Goal: Task Accomplishment & Management: Complete application form

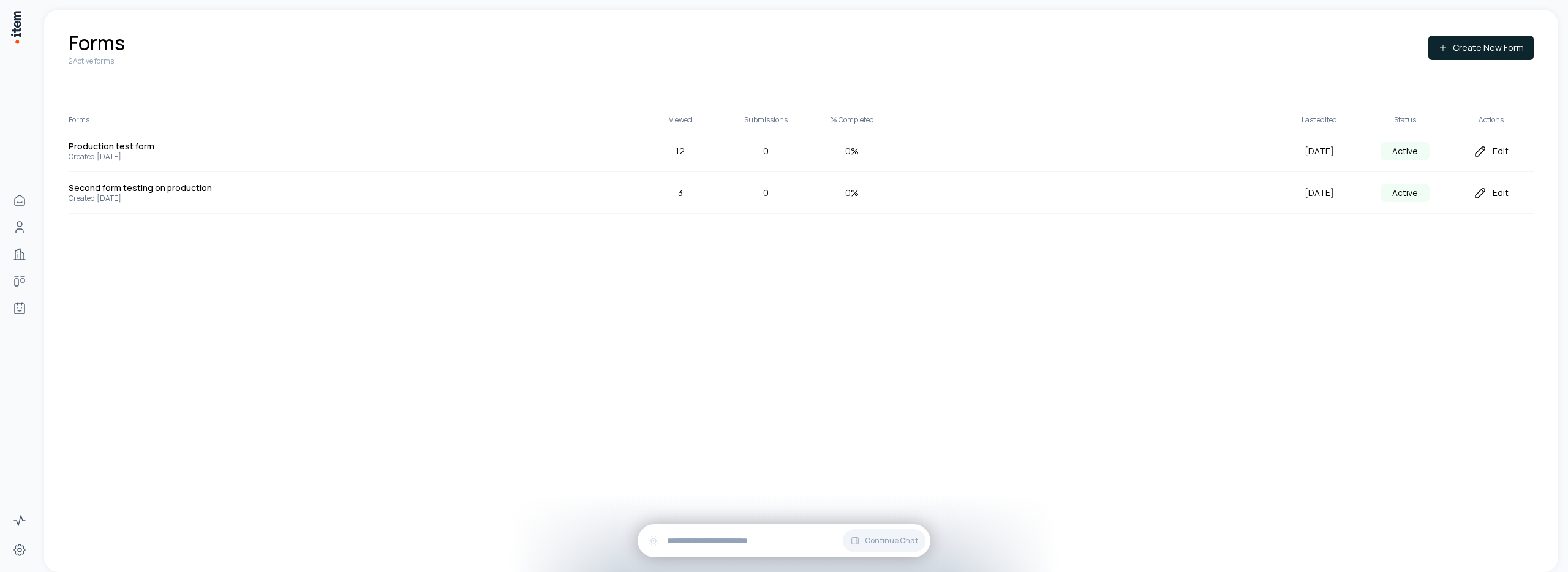
click at [1483, 149] on icon at bounding box center [1481, 152] width 15 height 15
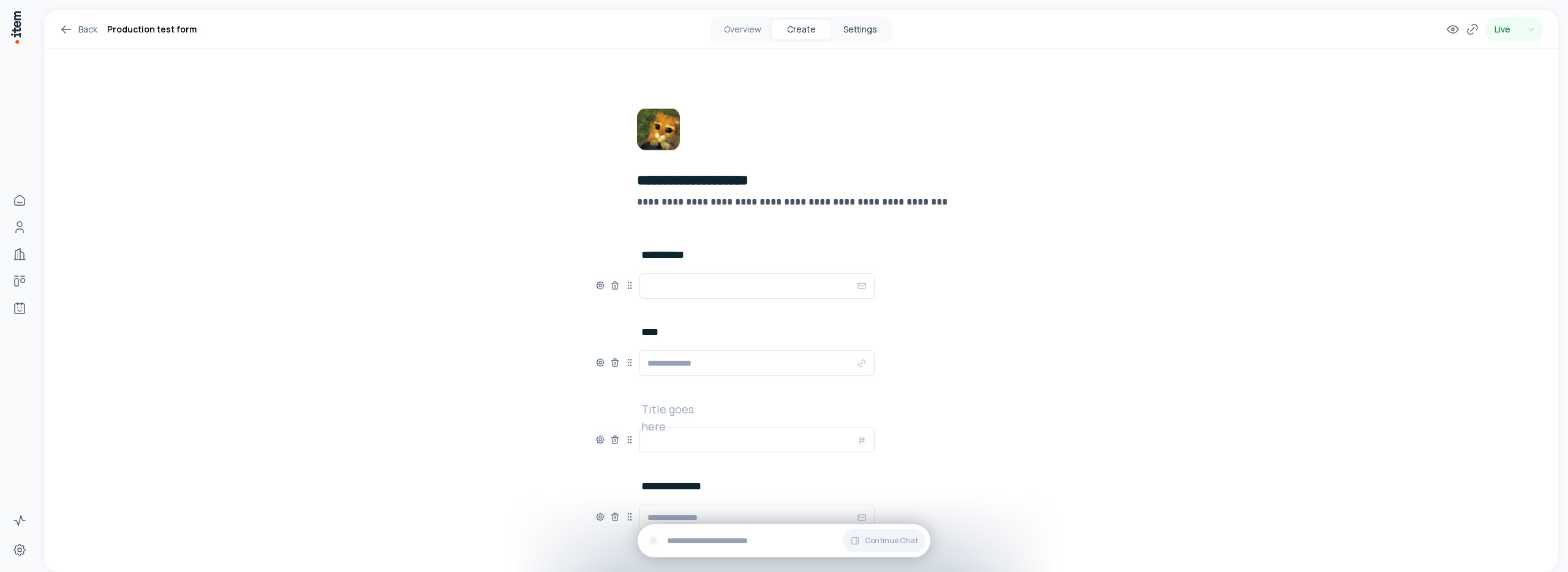
click at [852, 37] on button "Settings" at bounding box center [860, 30] width 59 height 20
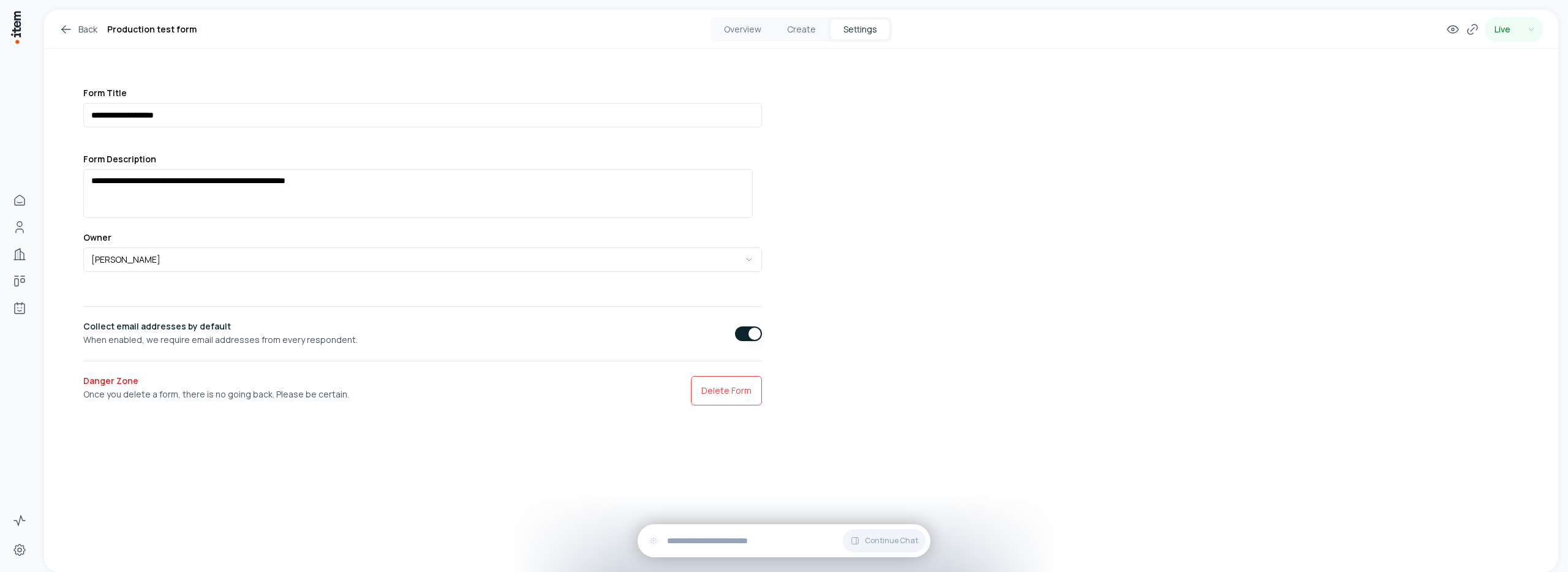
click at [735, 340] on button "button" at bounding box center [748, 334] width 27 height 15
click at [793, 30] on button "Create" at bounding box center [801, 30] width 59 height 20
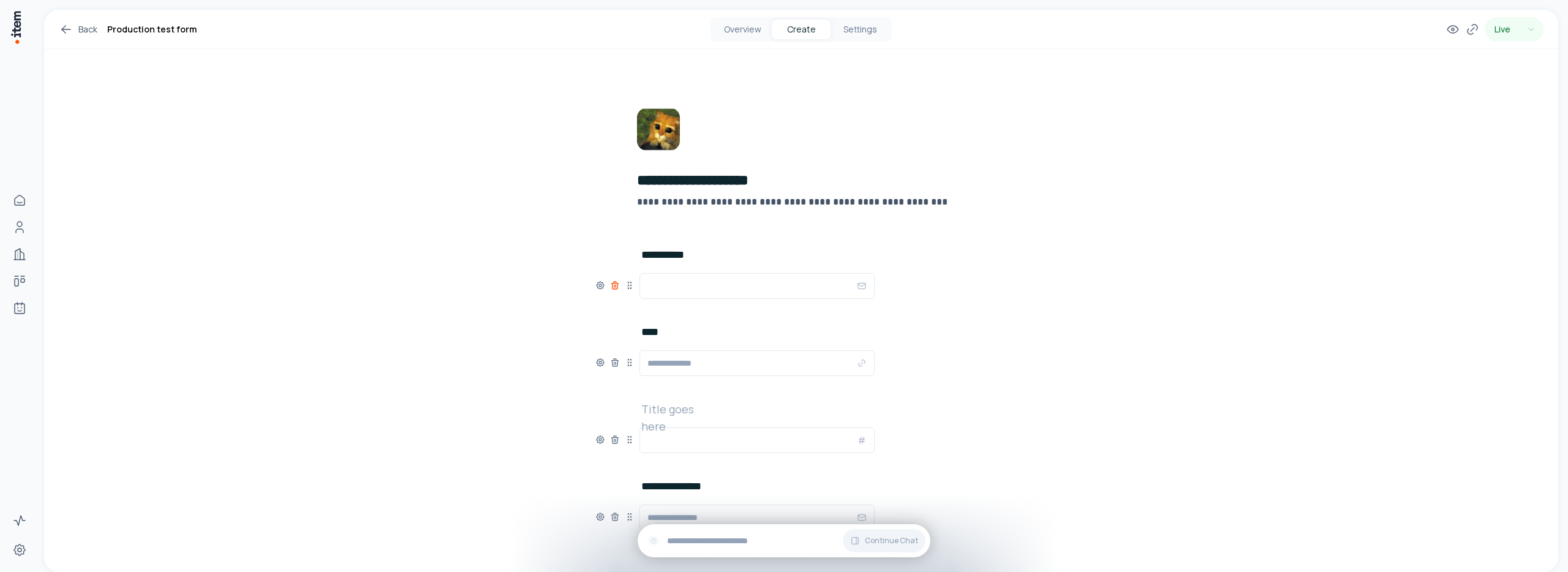
click at [613, 286] on icon at bounding box center [615, 286] width 10 height 10
click at [866, 29] on button "Settings" at bounding box center [860, 30] width 59 height 20
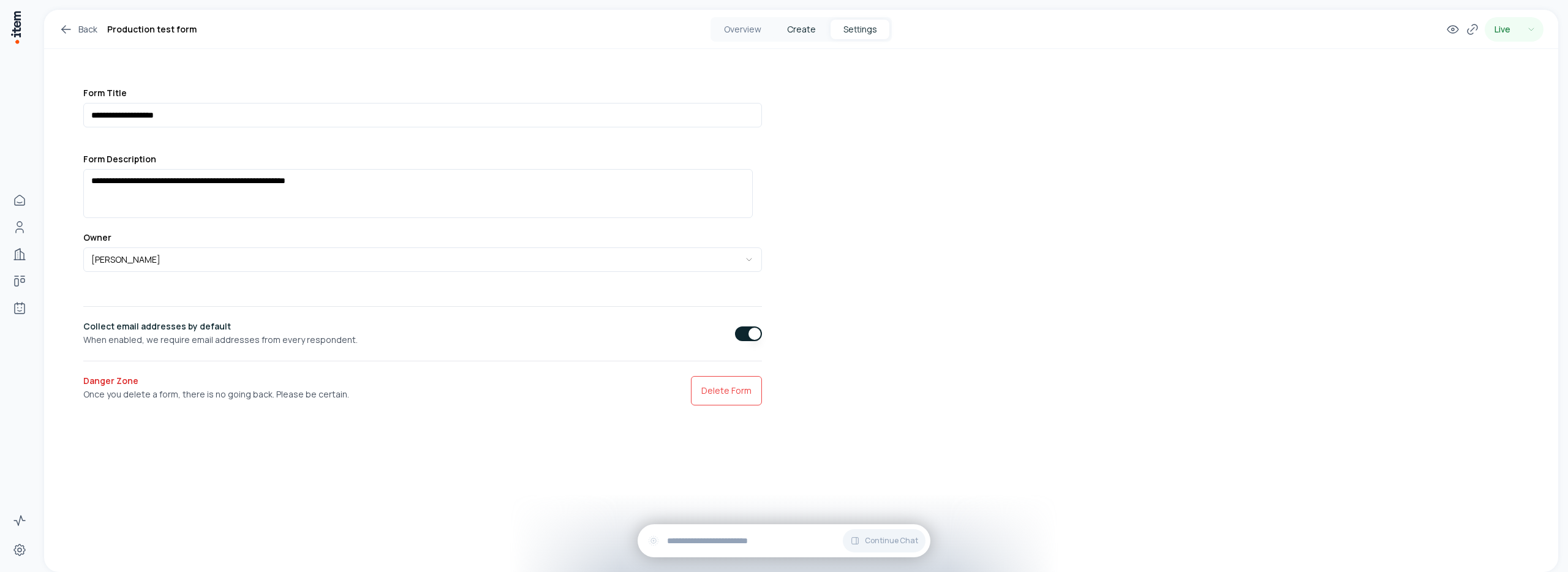
click at [798, 36] on button "Create" at bounding box center [801, 30] width 59 height 20
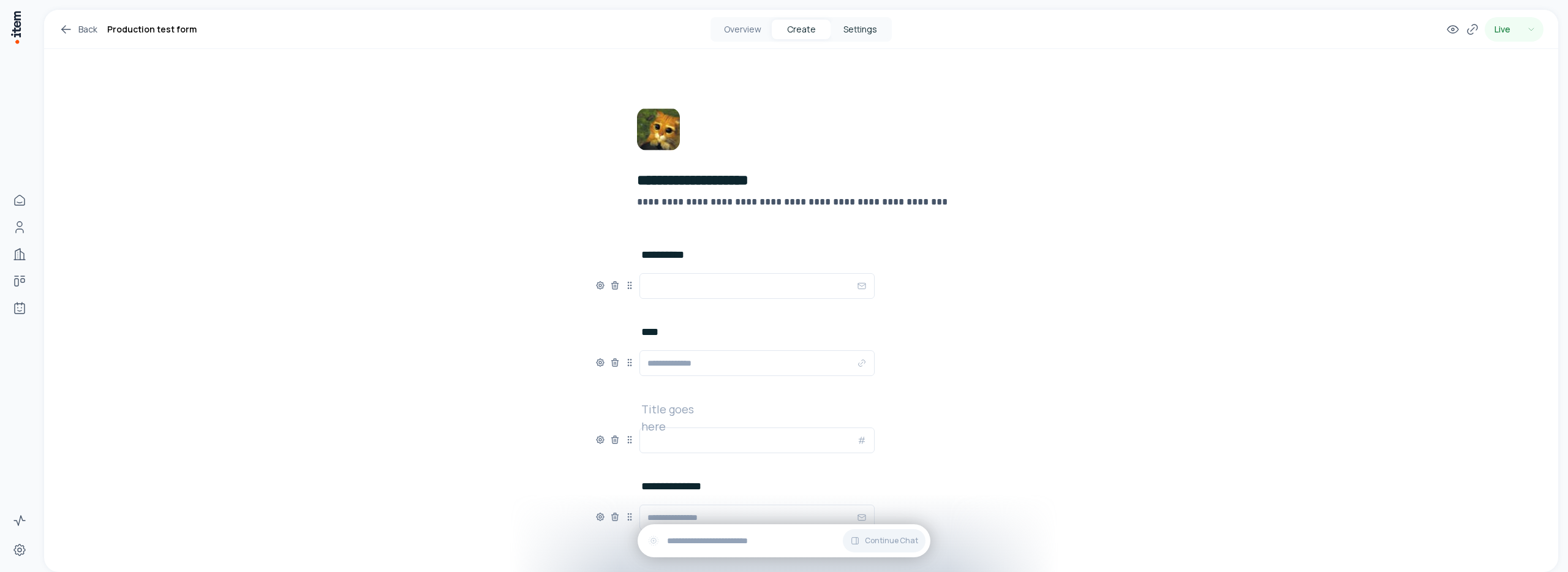
click at [849, 28] on button "Settings" at bounding box center [860, 30] width 59 height 20
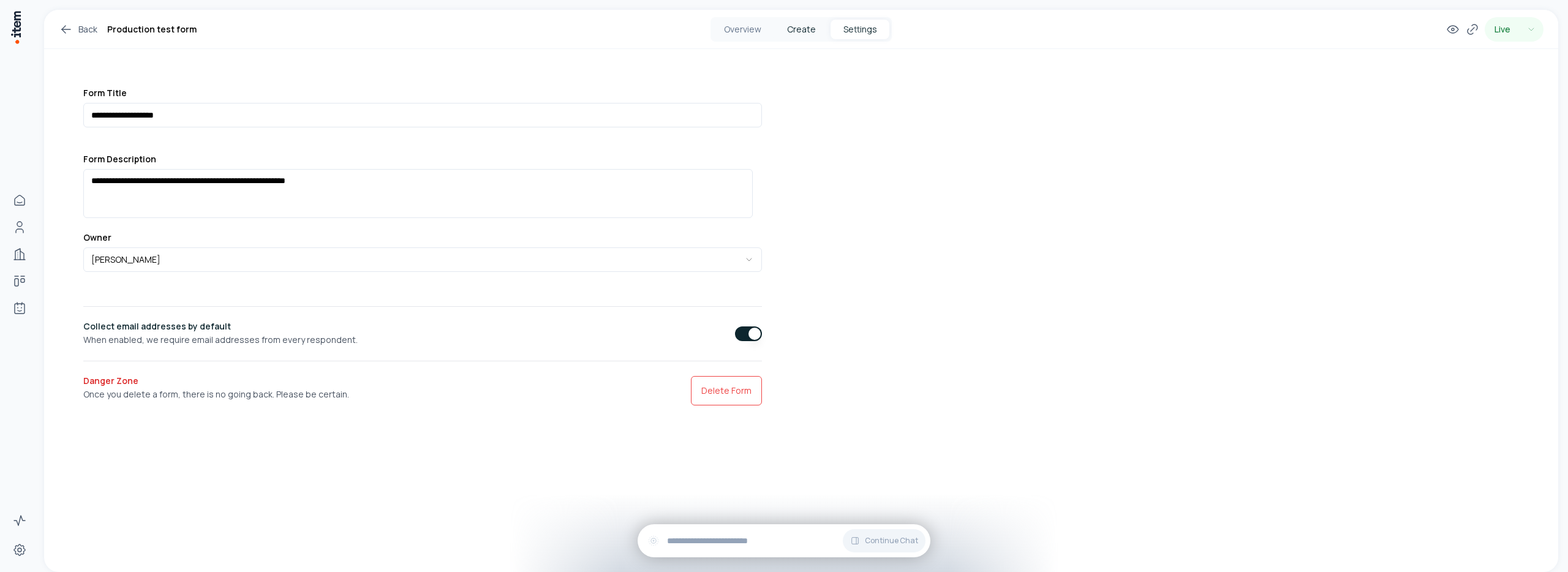
click at [806, 29] on button "Create" at bounding box center [801, 30] width 59 height 20
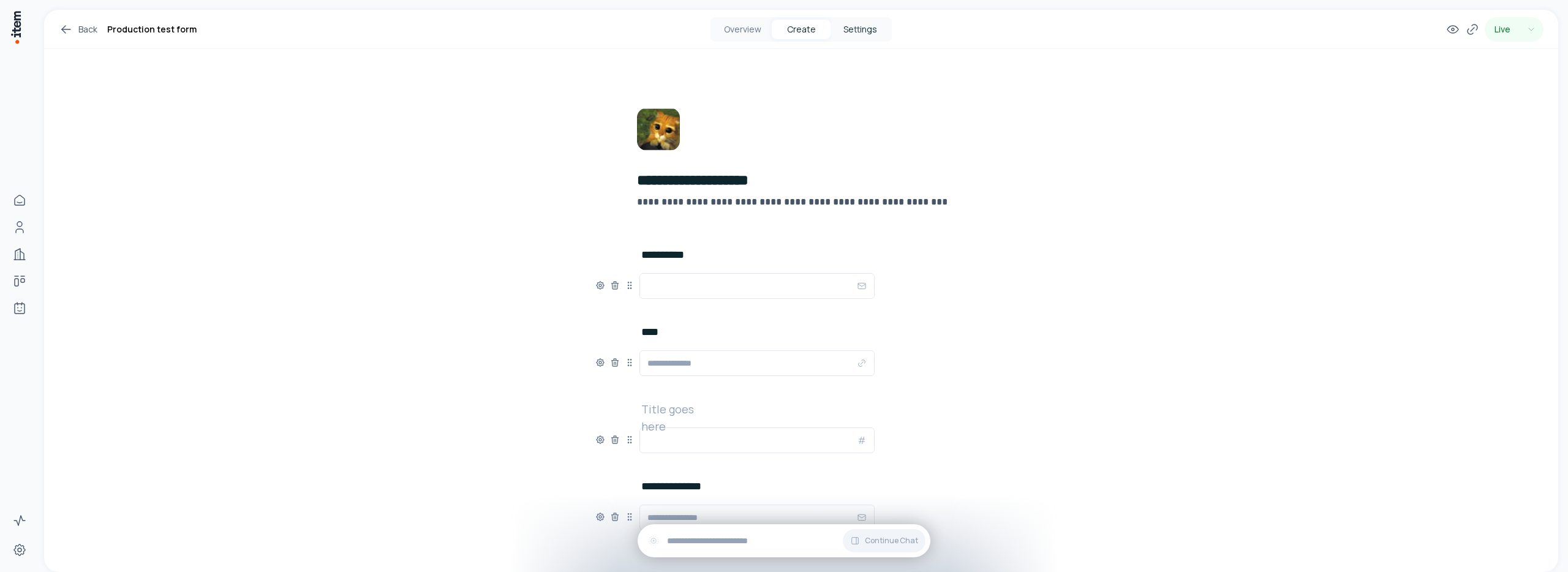
click at [856, 29] on button "Settings" at bounding box center [860, 30] width 59 height 20
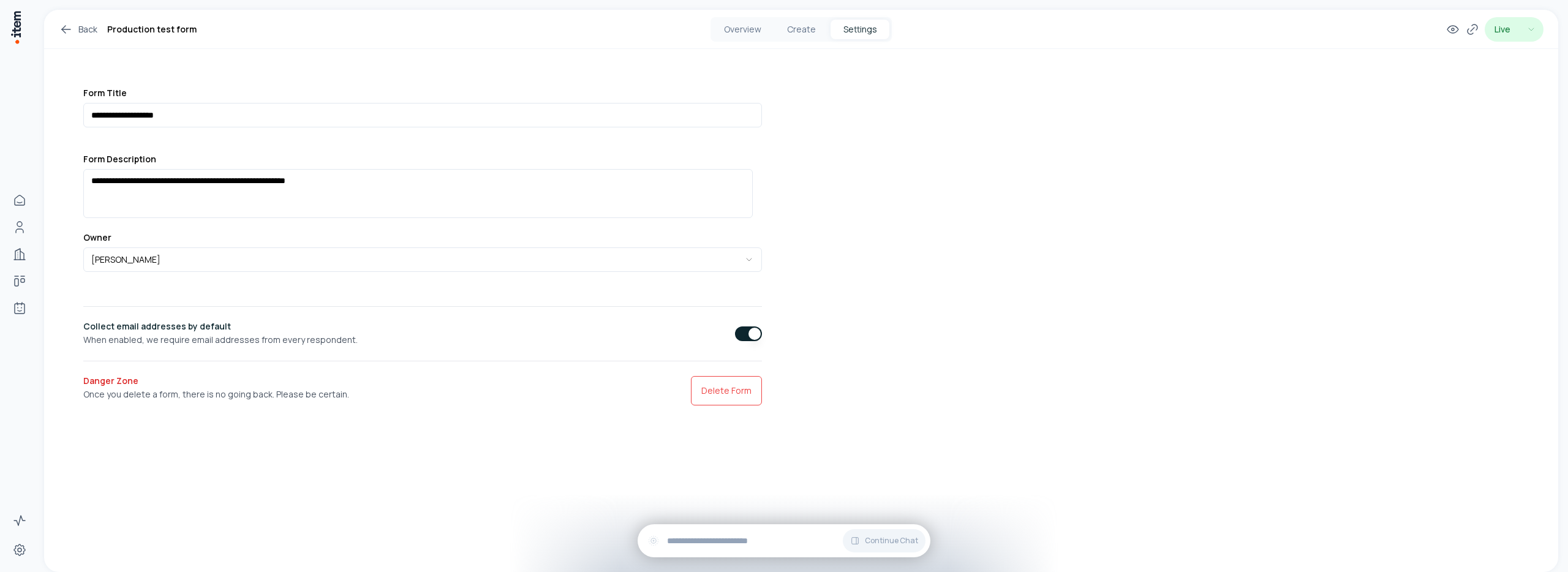
click at [1516, 35] on html "**********" at bounding box center [784, 286] width 1568 height 572
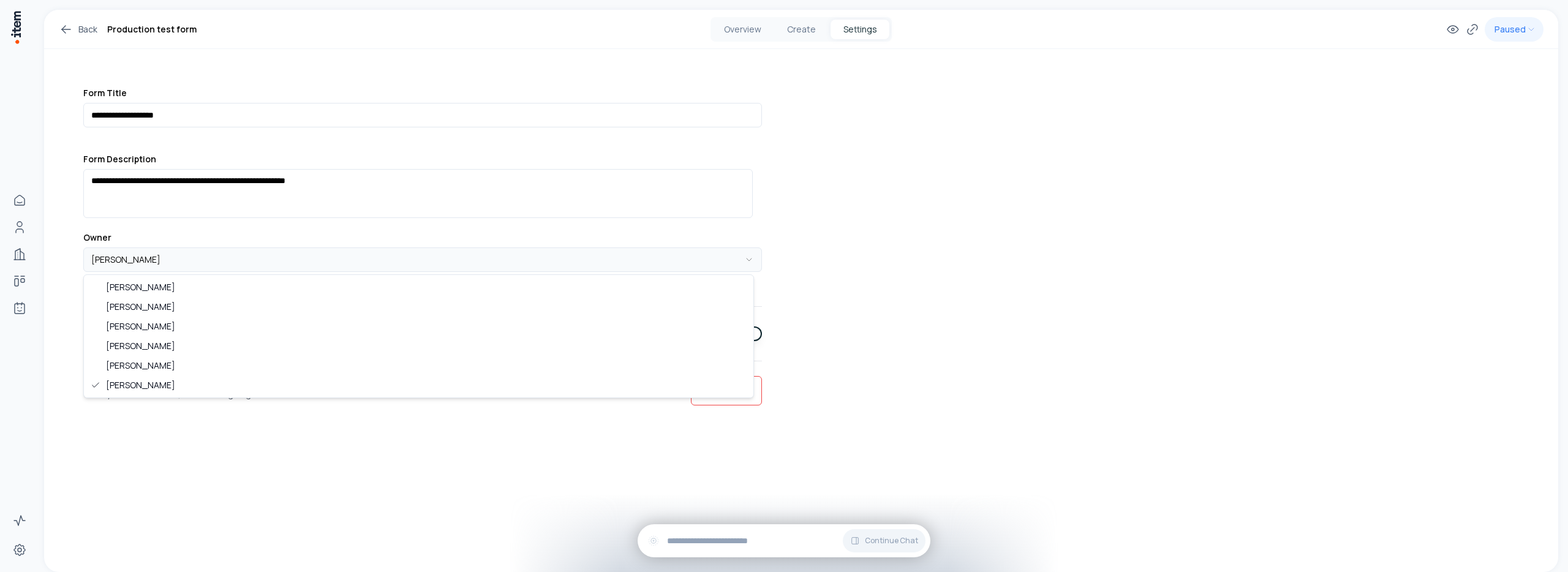
click at [546, 261] on html "**********" at bounding box center [784, 286] width 1568 height 572
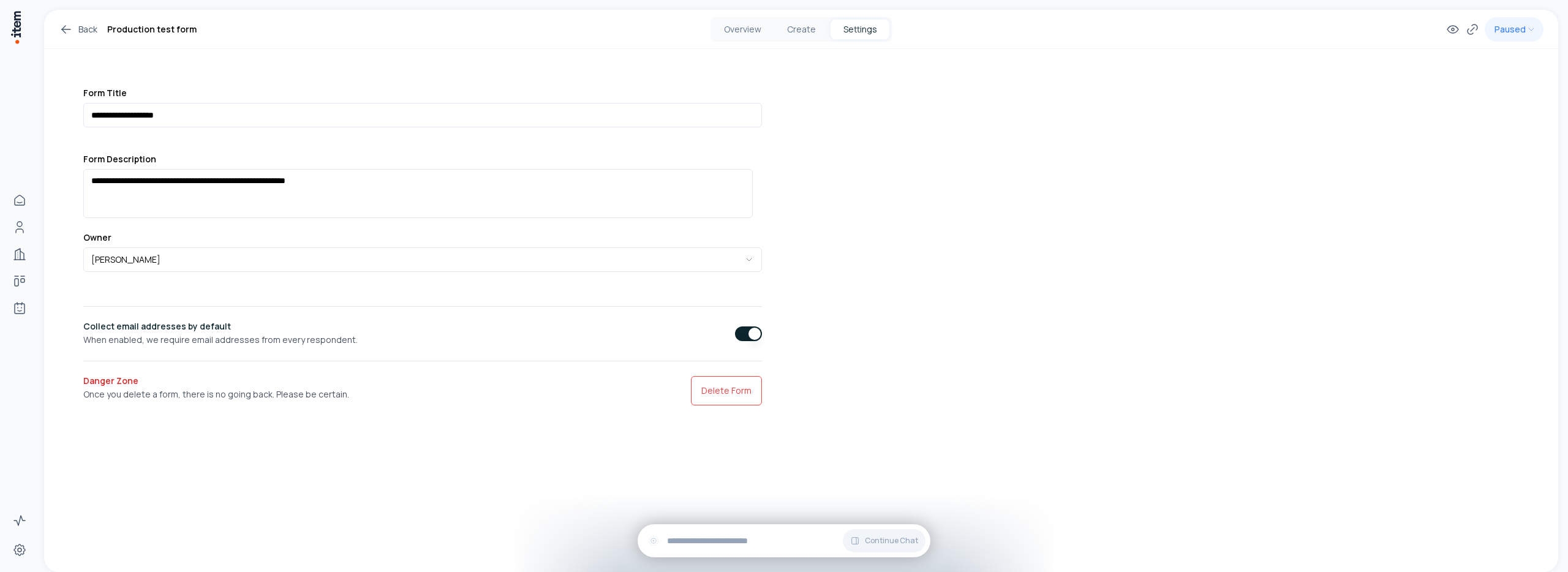
click at [863, 286] on div "**********" at bounding box center [801, 227] width 1514 height 435
click at [1520, 28] on html "**********" at bounding box center [784, 286] width 1568 height 572
drag, startPoint x: 1490, startPoint y: 50, endPoint x: 1417, endPoint y: 77, distance: 77.8
click at [735, 338] on button "button" at bounding box center [748, 334] width 27 height 15
click at [799, 32] on button "Create" at bounding box center [801, 30] width 59 height 20
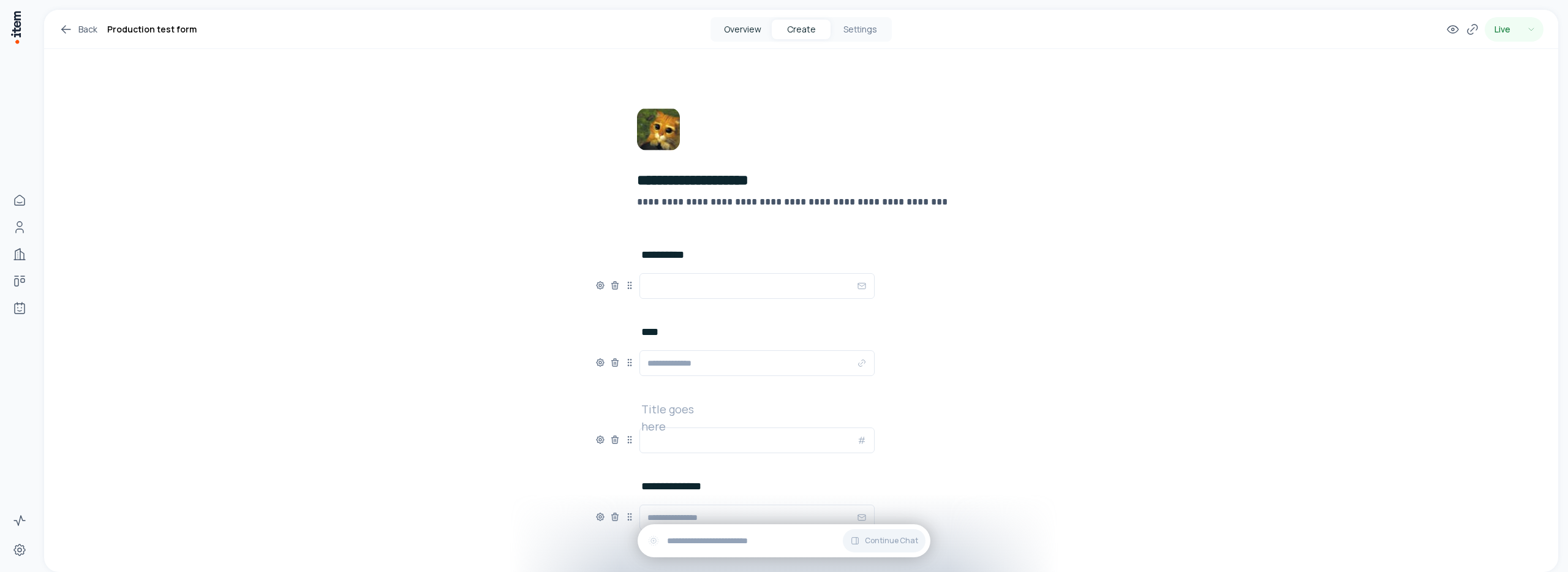
click at [738, 22] on button "Overview" at bounding box center [742, 30] width 59 height 20
click at [729, 32] on button "Overview" at bounding box center [742, 30] width 59 height 20
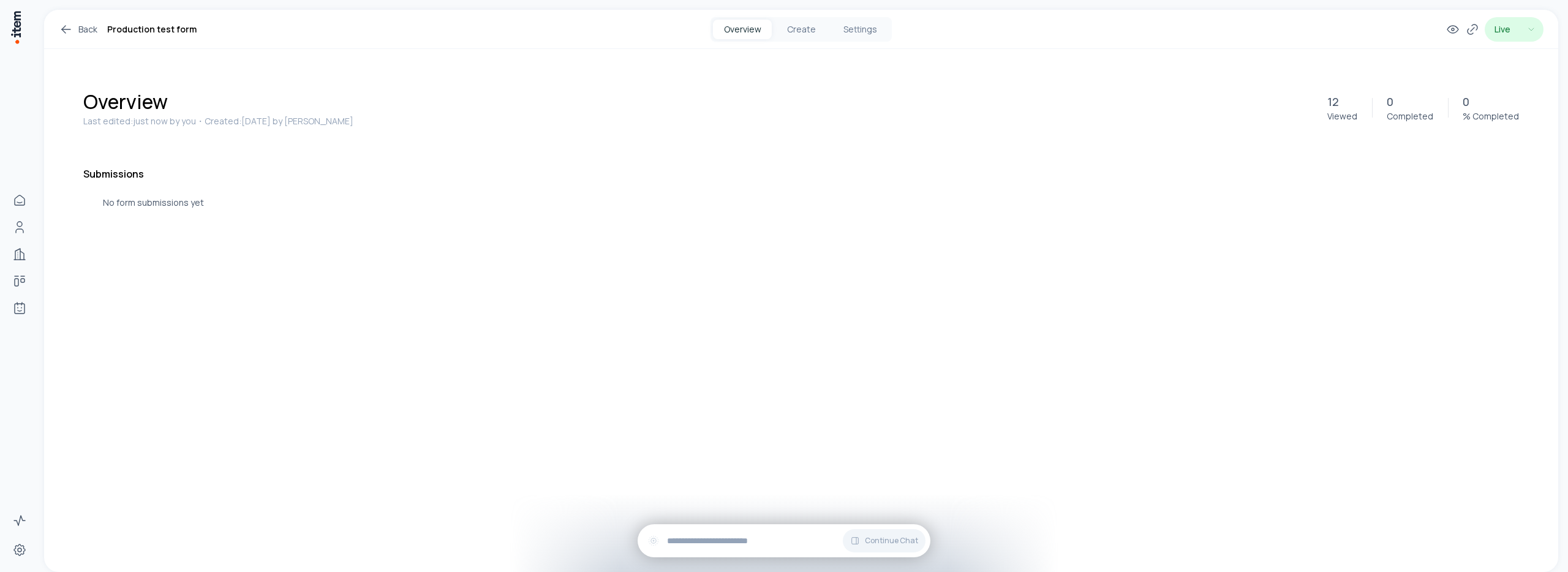
click at [1515, 29] on html "Home People Companies Deals Agents Activity Settings Back Production test form …" at bounding box center [784, 286] width 1568 height 572
click at [877, 33] on button "Settings" at bounding box center [860, 30] width 59 height 20
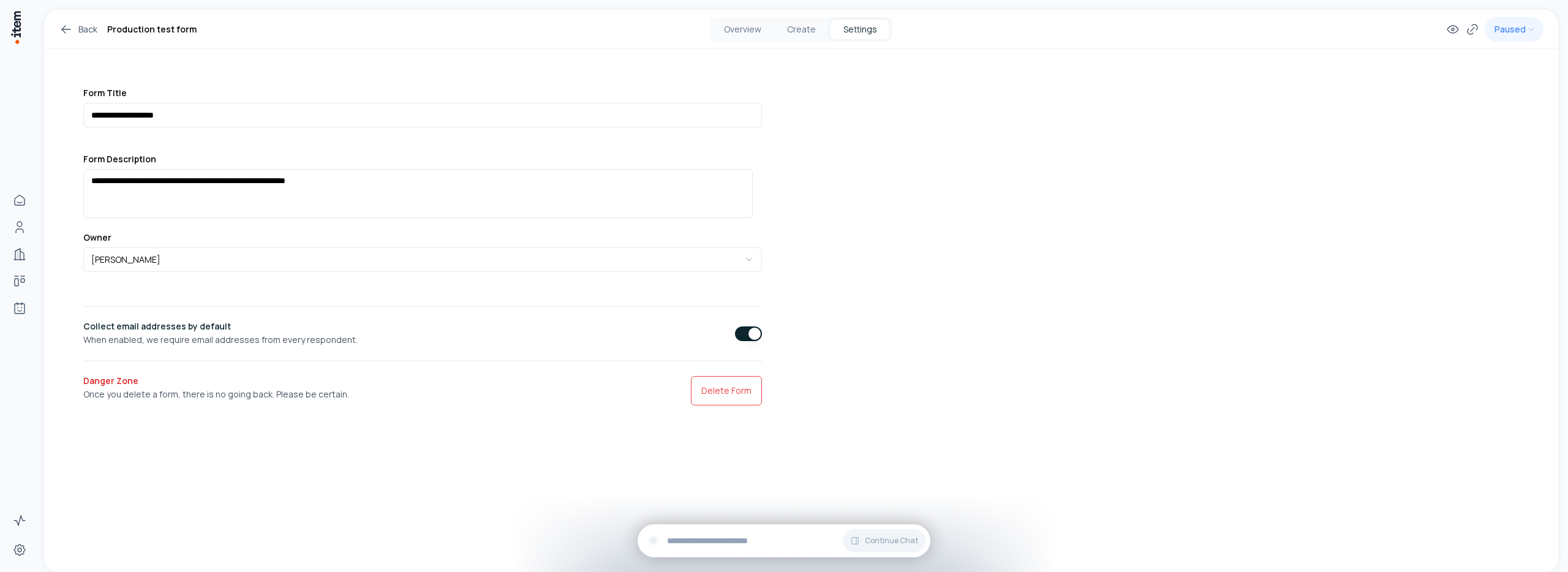
click at [557, 241] on label "Owner" at bounding box center [422, 238] width 678 height 10
click at [554, 249] on html "**********" at bounding box center [784, 286] width 1568 height 572
click at [1447, 32] on icon at bounding box center [1453, 29] width 15 height 15
click at [1451, 32] on icon at bounding box center [1453, 29] width 15 height 15
click at [1531, 36] on html "**********" at bounding box center [784, 286] width 1568 height 572
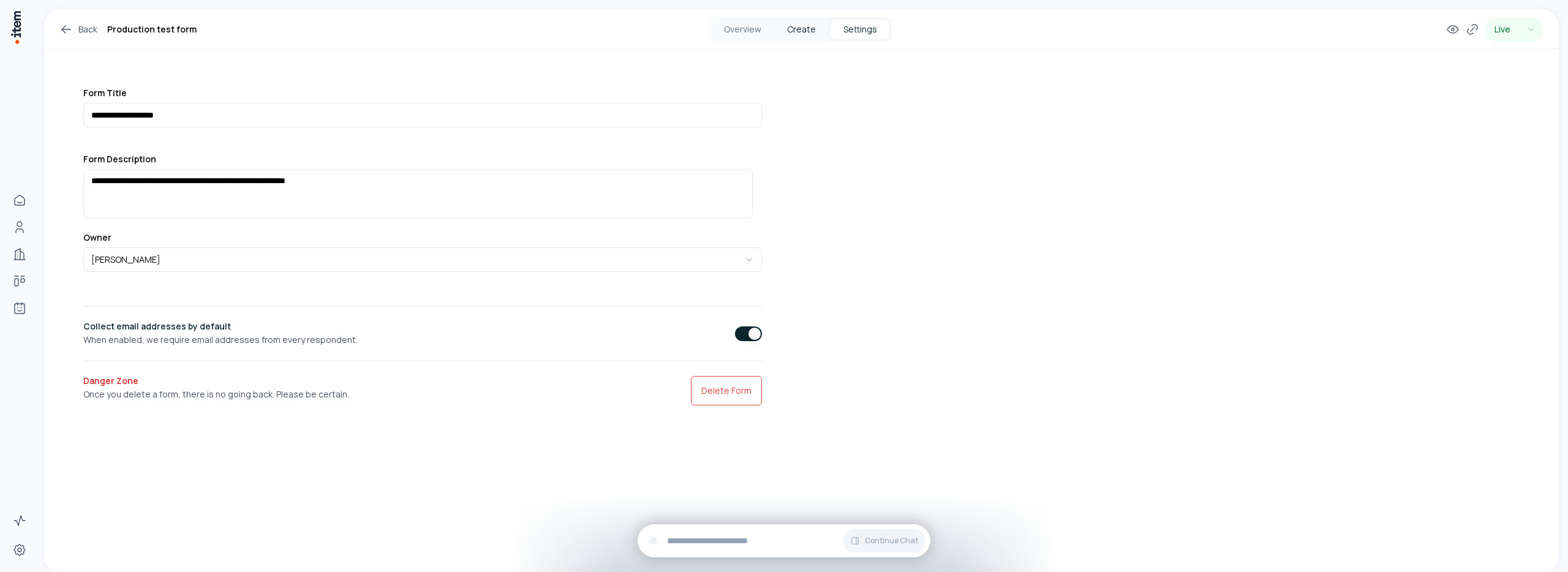
click at [796, 23] on button "Create" at bounding box center [801, 30] width 59 height 20
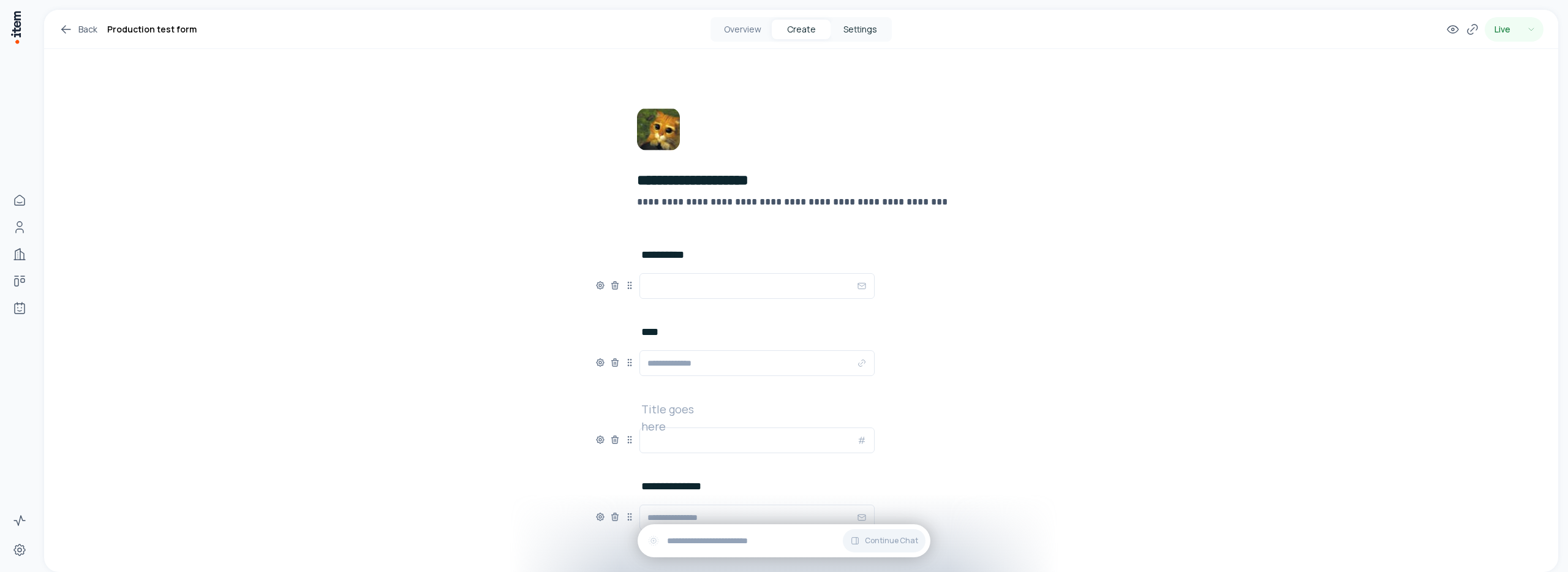
click at [869, 24] on button "Settings" at bounding box center [860, 30] width 59 height 20
click at [874, 35] on button "Settings" at bounding box center [860, 30] width 59 height 20
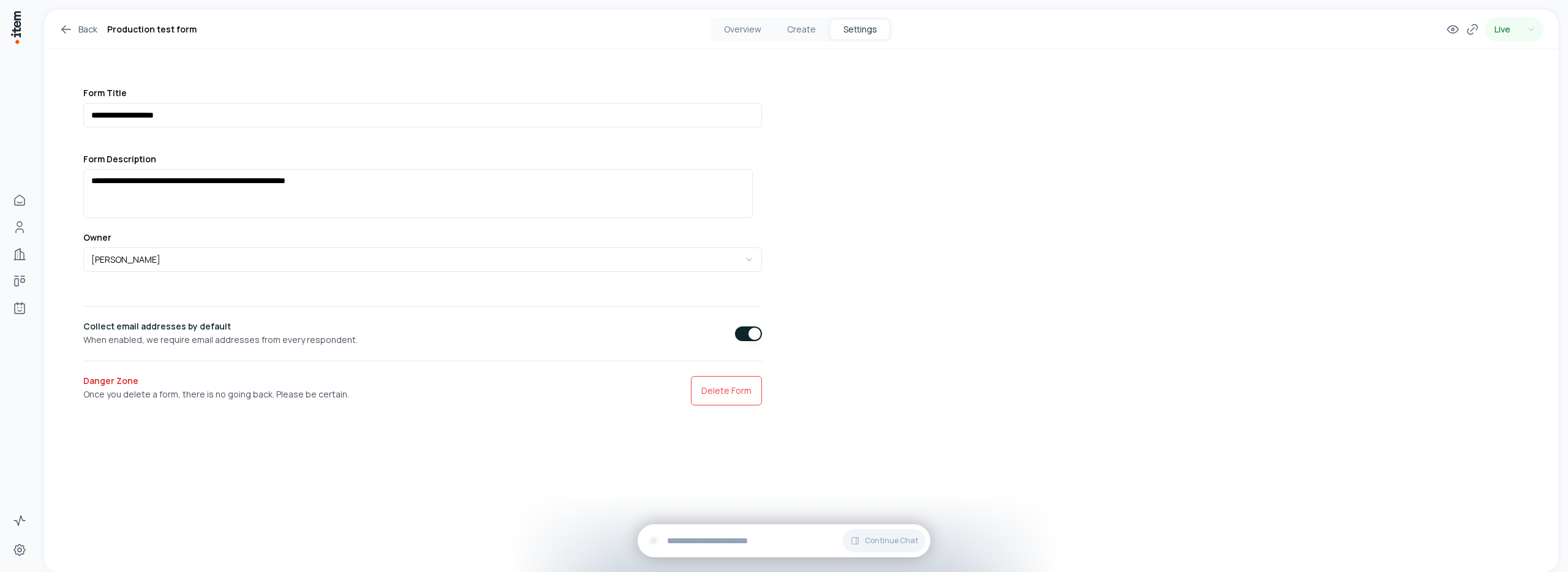
click at [730, 341] on div "Collect email addresses by default When enabled, we require email addresses fro…" at bounding box center [422, 333] width 678 height 24
click at [735, 339] on button "button" at bounding box center [748, 334] width 27 height 15
click at [802, 36] on button "Create" at bounding box center [801, 30] width 59 height 20
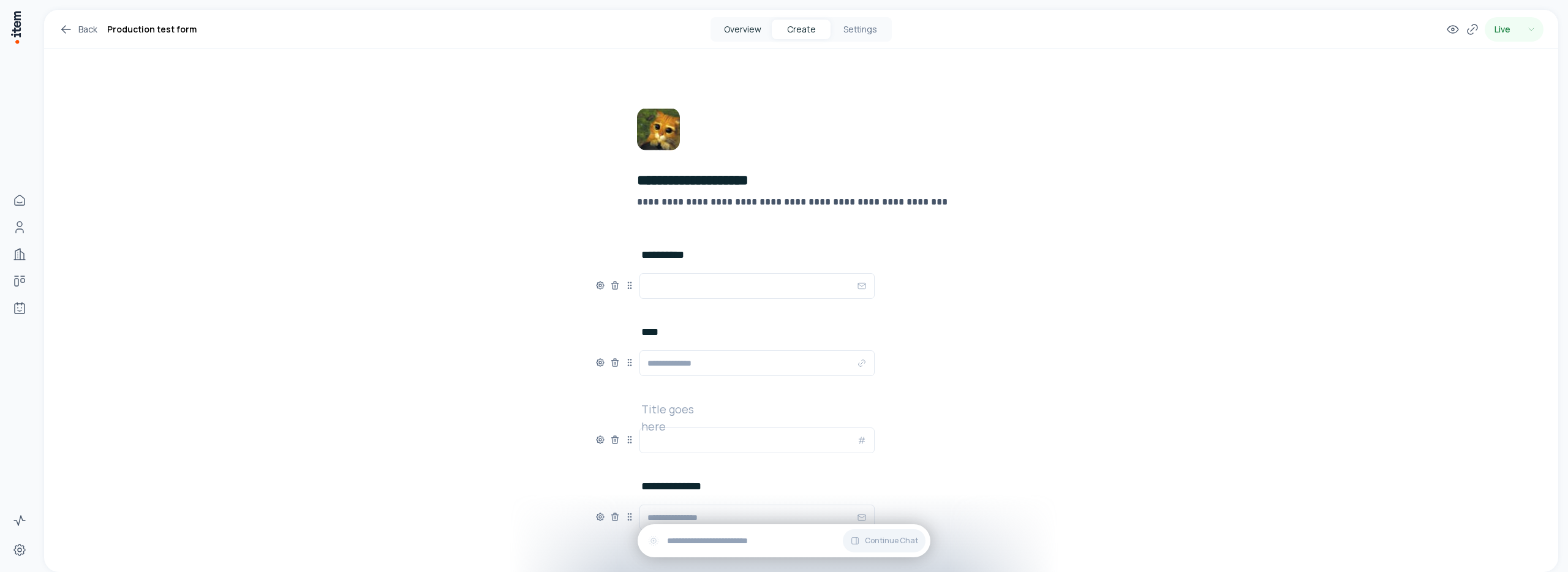
click at [722, 29] on button "Overview" at bounding box center [742, 30] width 59 height 20
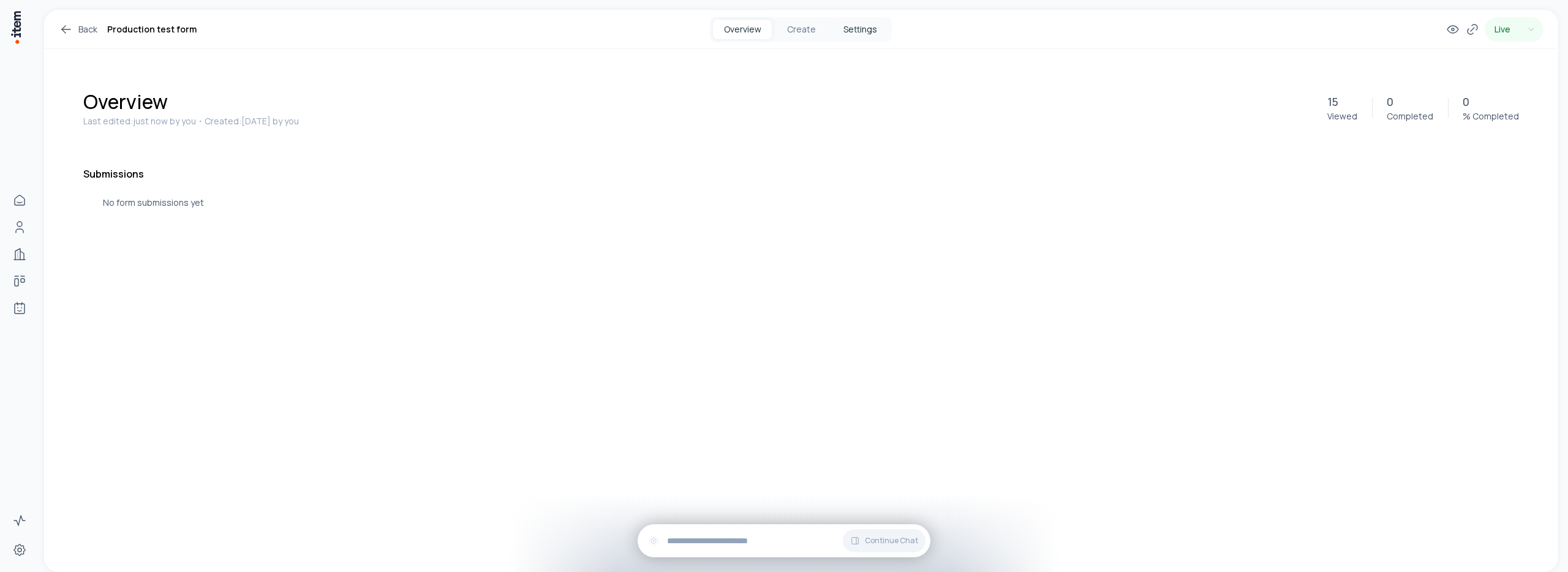
click at [874, 29] on button "Settings" at bounding box center [860, 30] width 59 height 20
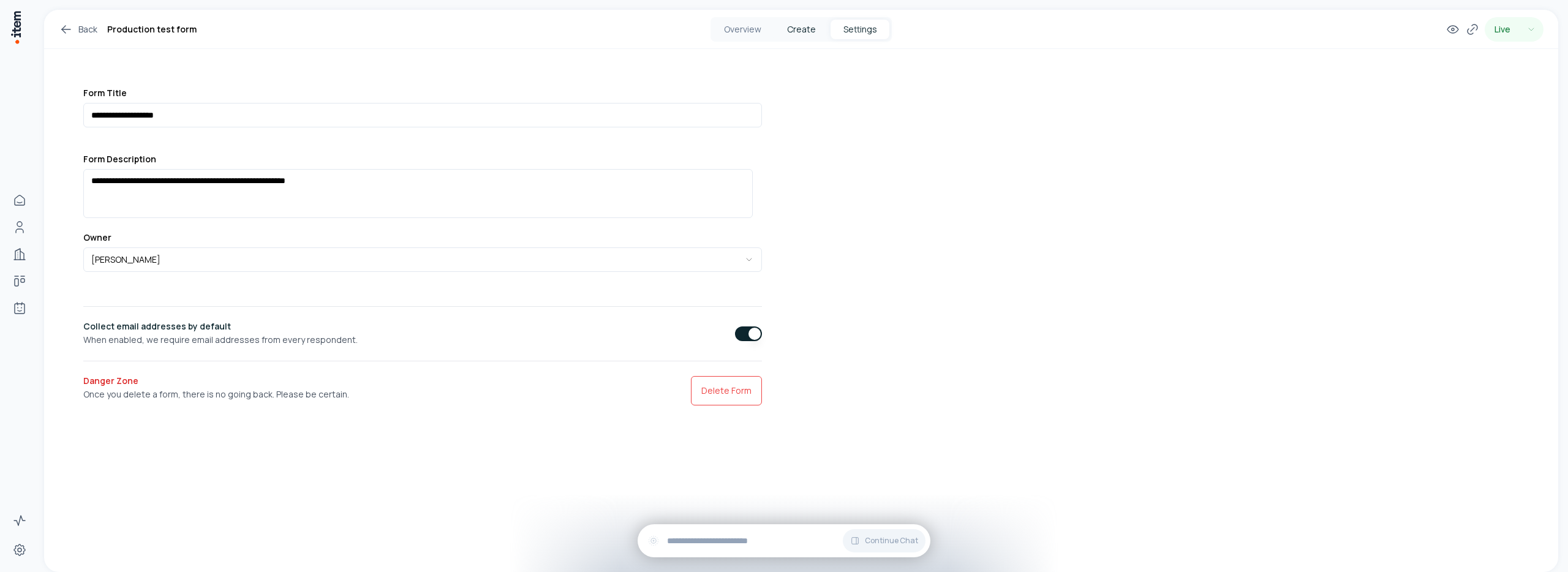
click at [808, 36] on button "Create" at bounding box center [801, 30] width 59 height 20
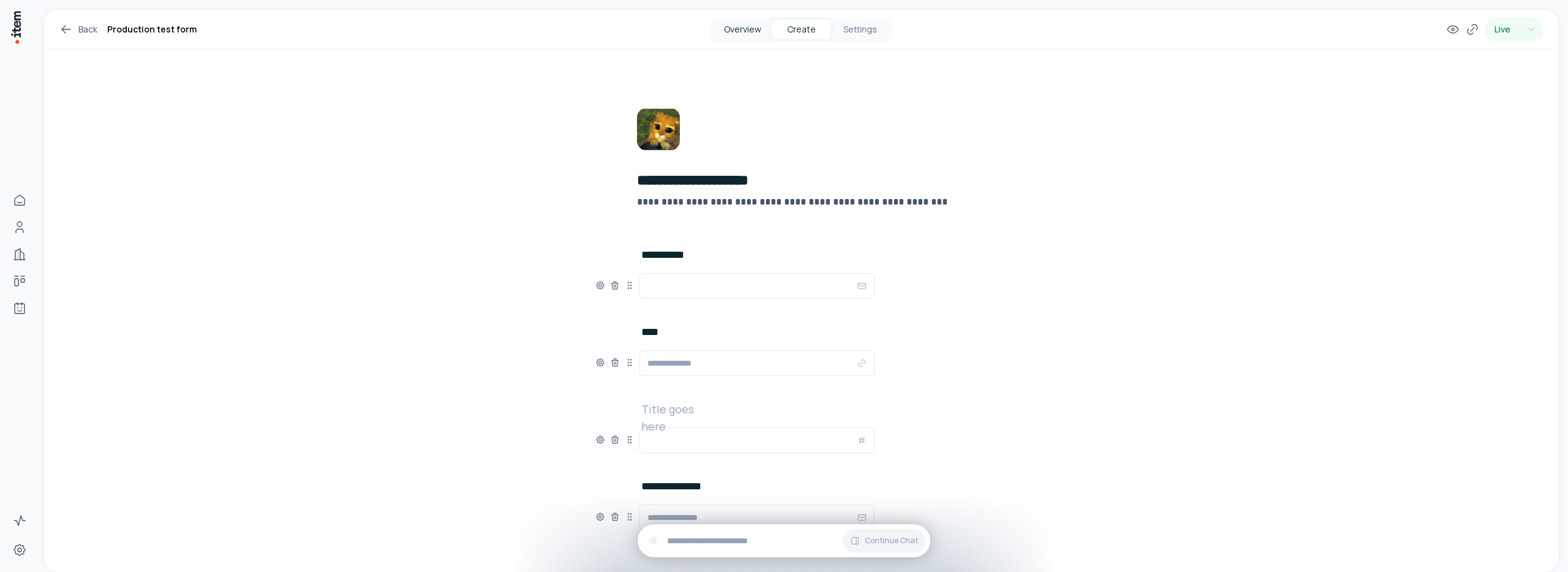
click at [739, 20] on button "Overview" at bounding box center [742, 30] width 59 height 20
click at [733, 32] on button "Overview" at bounding box center [742, 30] width 59 height 20
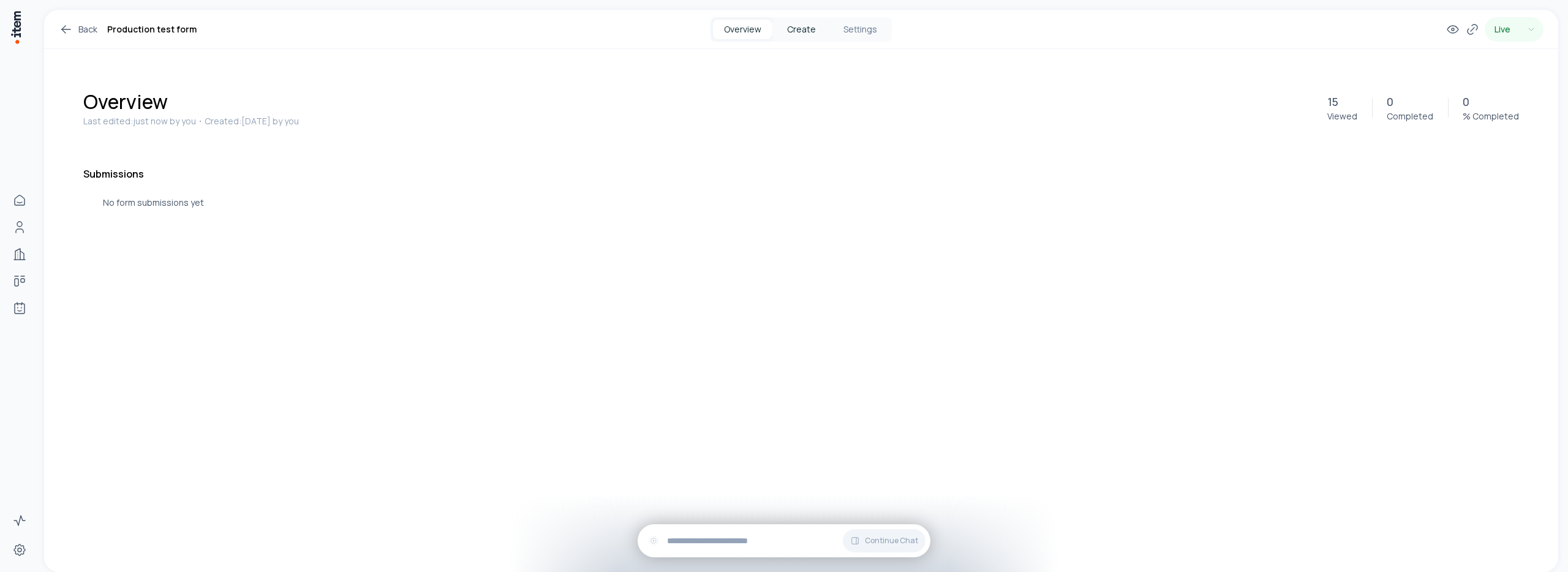
click at [789, 33] on button "Create" at bounding box center [801, 30] width 59 height 20
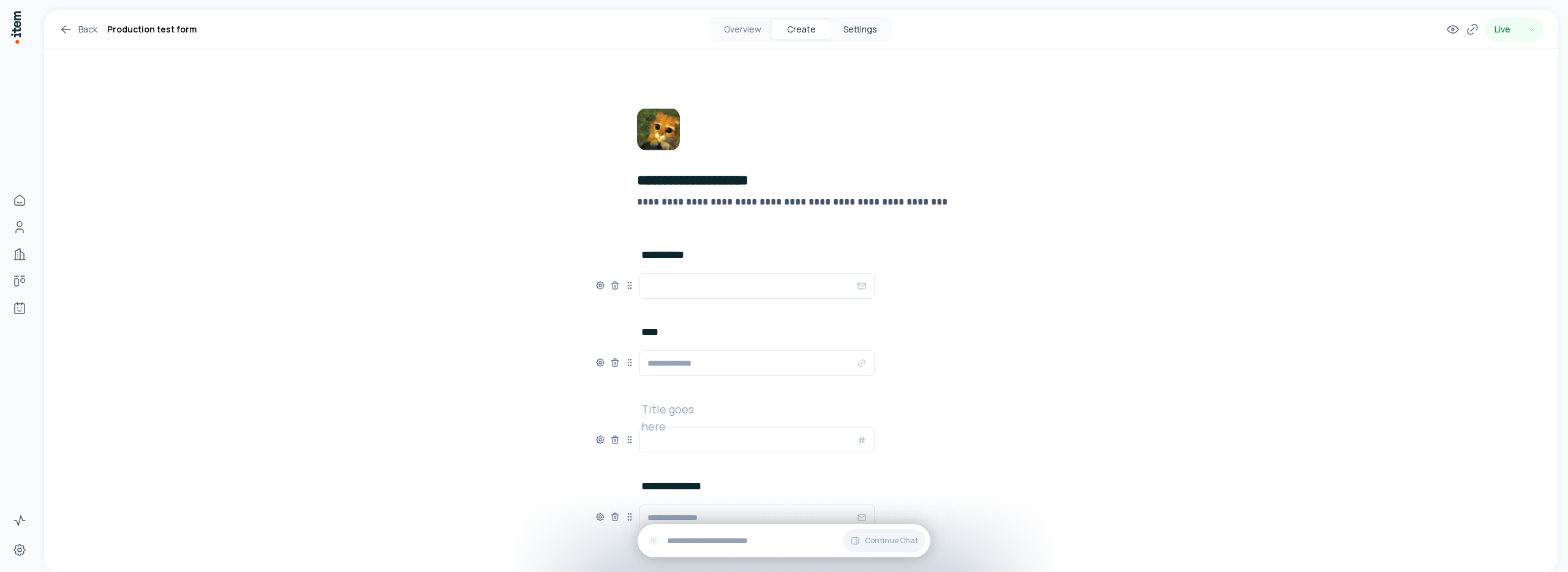
click at [877, 38] on button "Settings" at bounding box center [860, 30] width 59 height 20
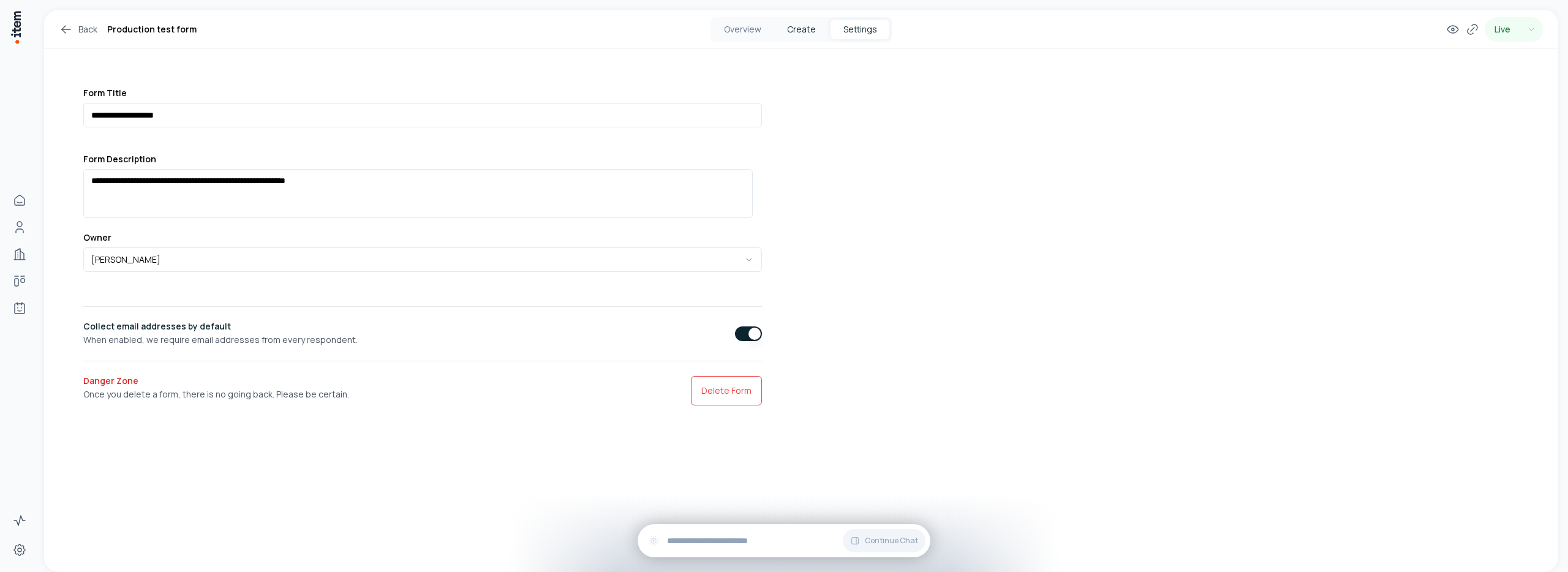
click at [802, 29] on button "Create" at bounding box center [801, 30] width 59 height 20
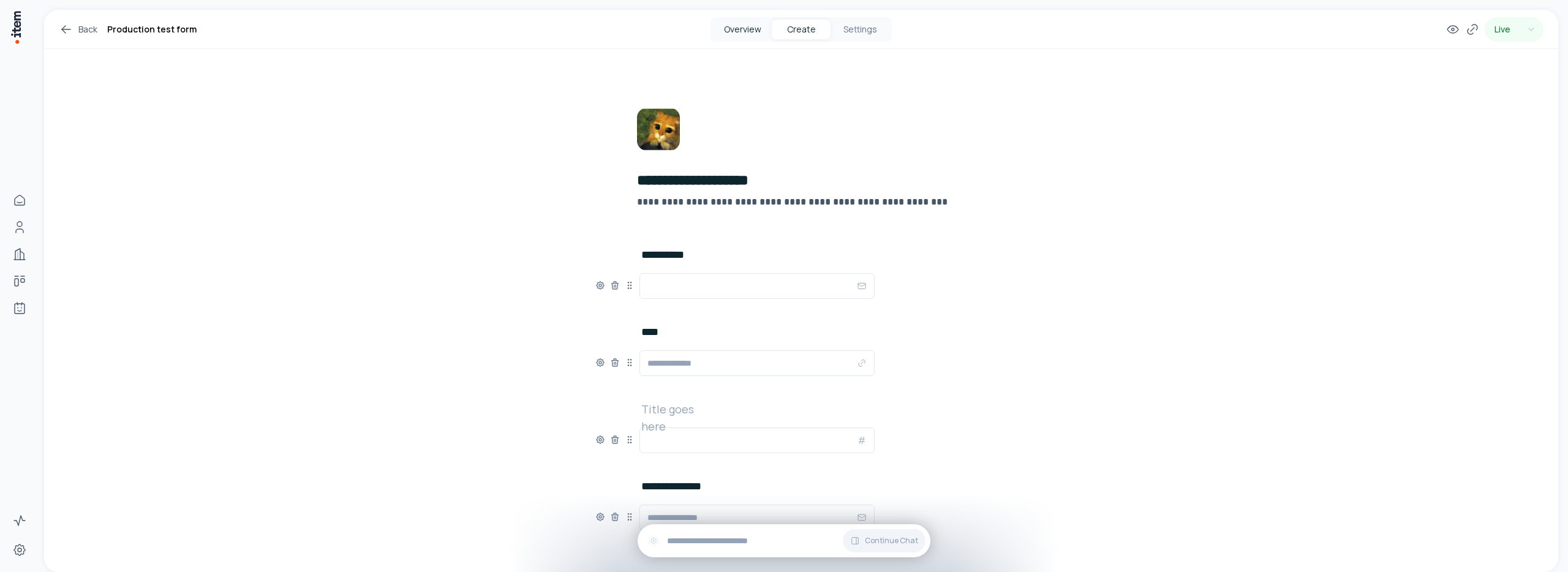
click at [750, 32] on button "Overview" at bounding box center [742, 30] width 59 height 20
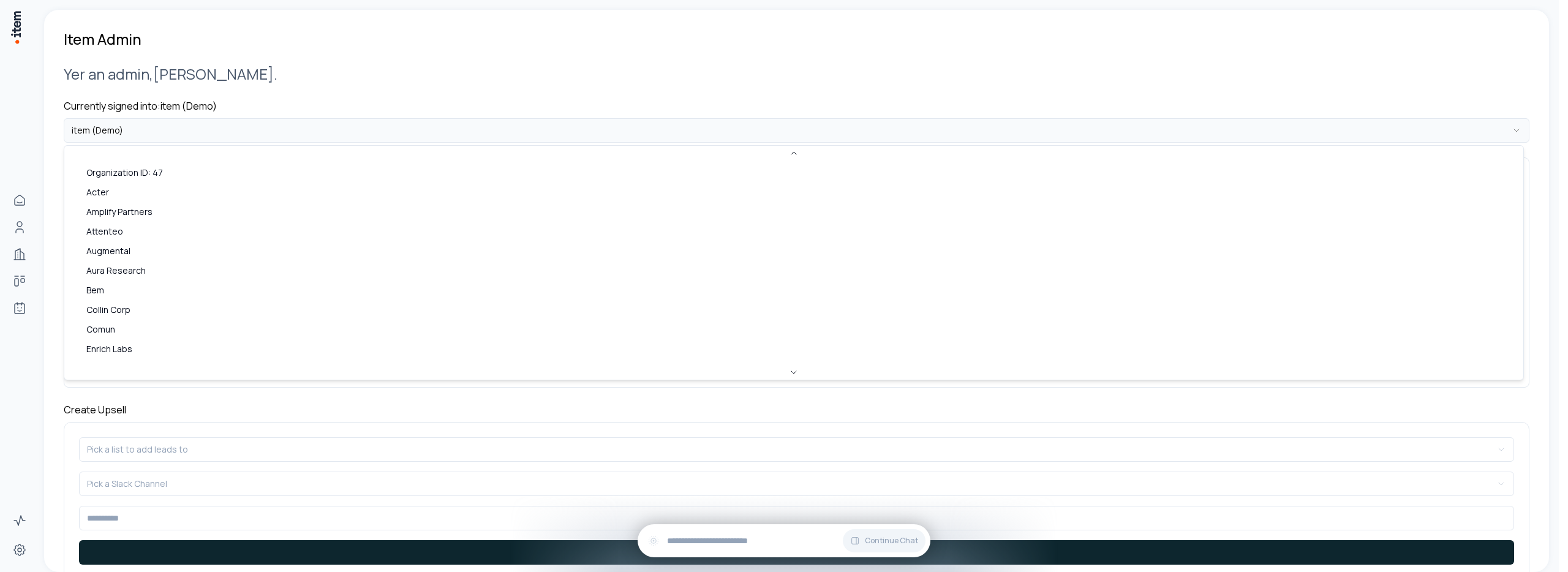
click at [134, 134] on html "**********" at bounding box center [784, 286] width 1568 height 572
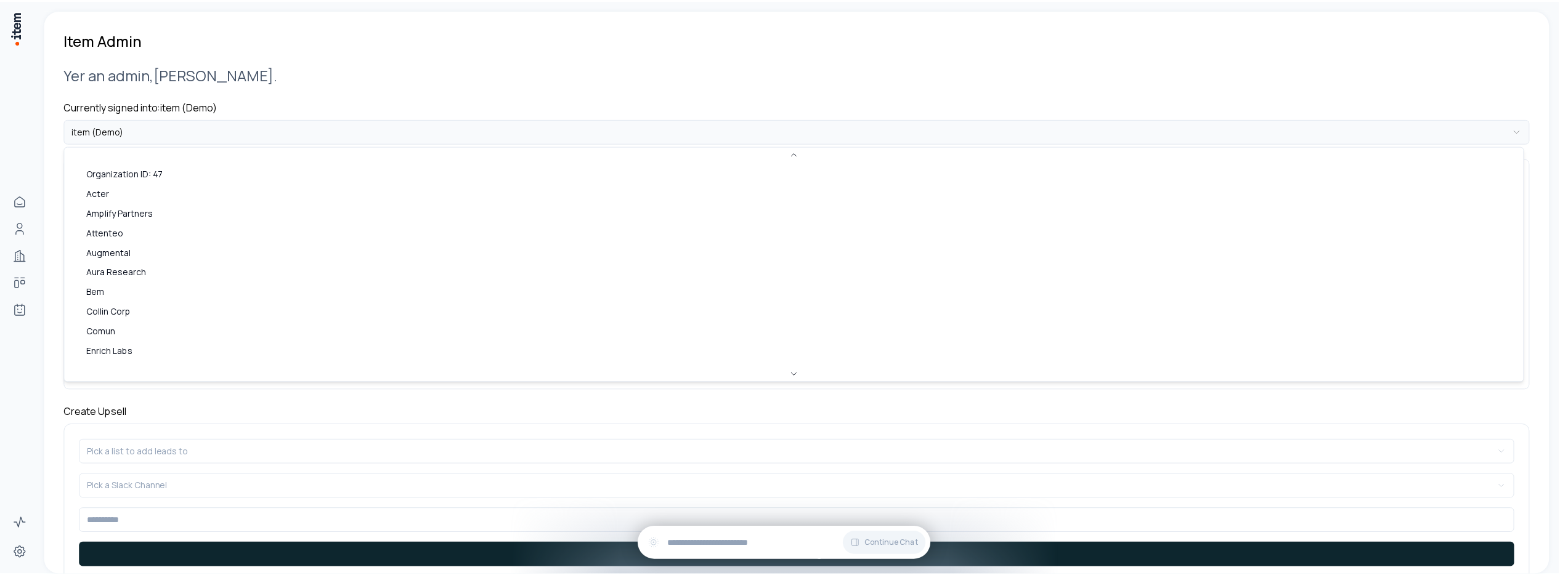
scroll to position [388, 0]
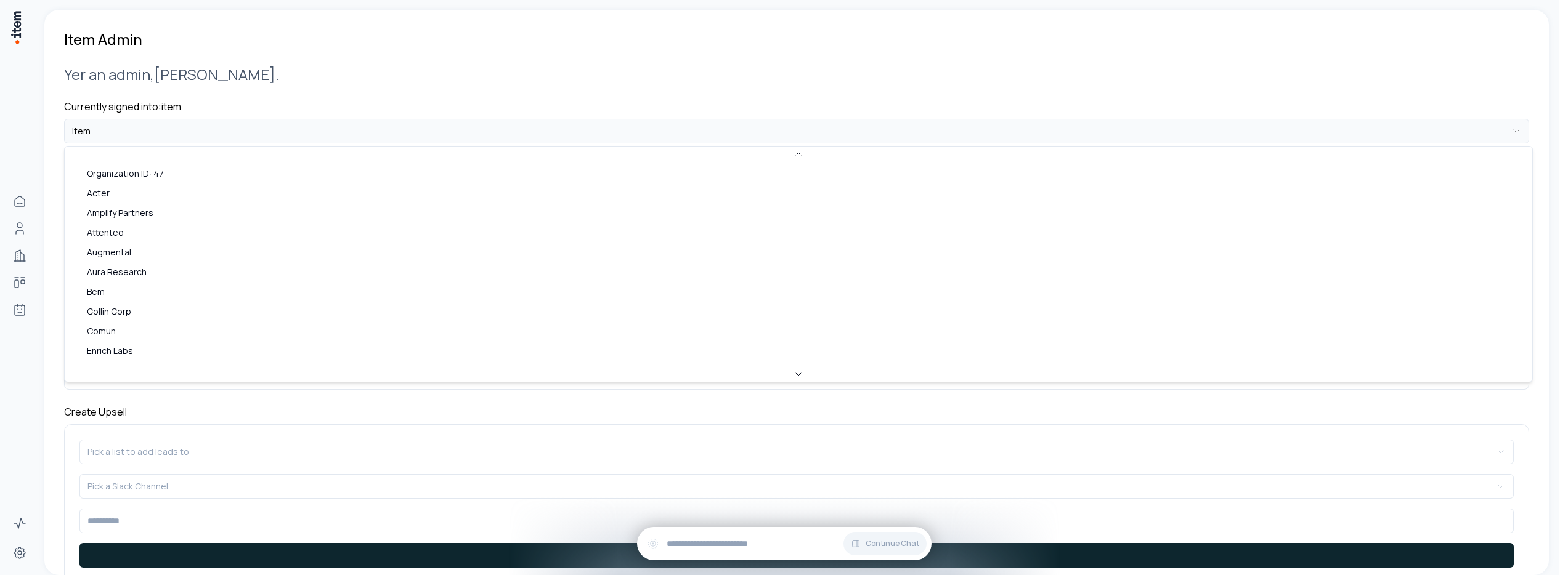
click at [164, 127] on html "**********" at bounding box center [784, 287] width 1568 height 575
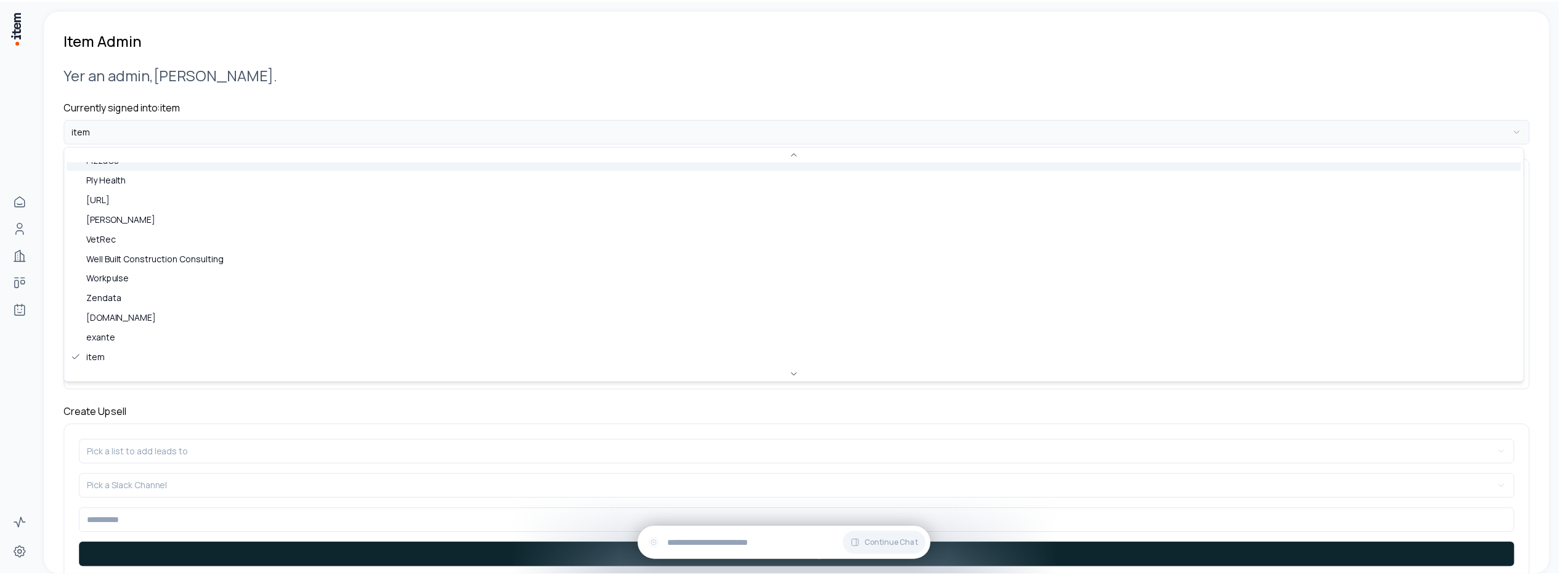
scroll to position [357, 0]
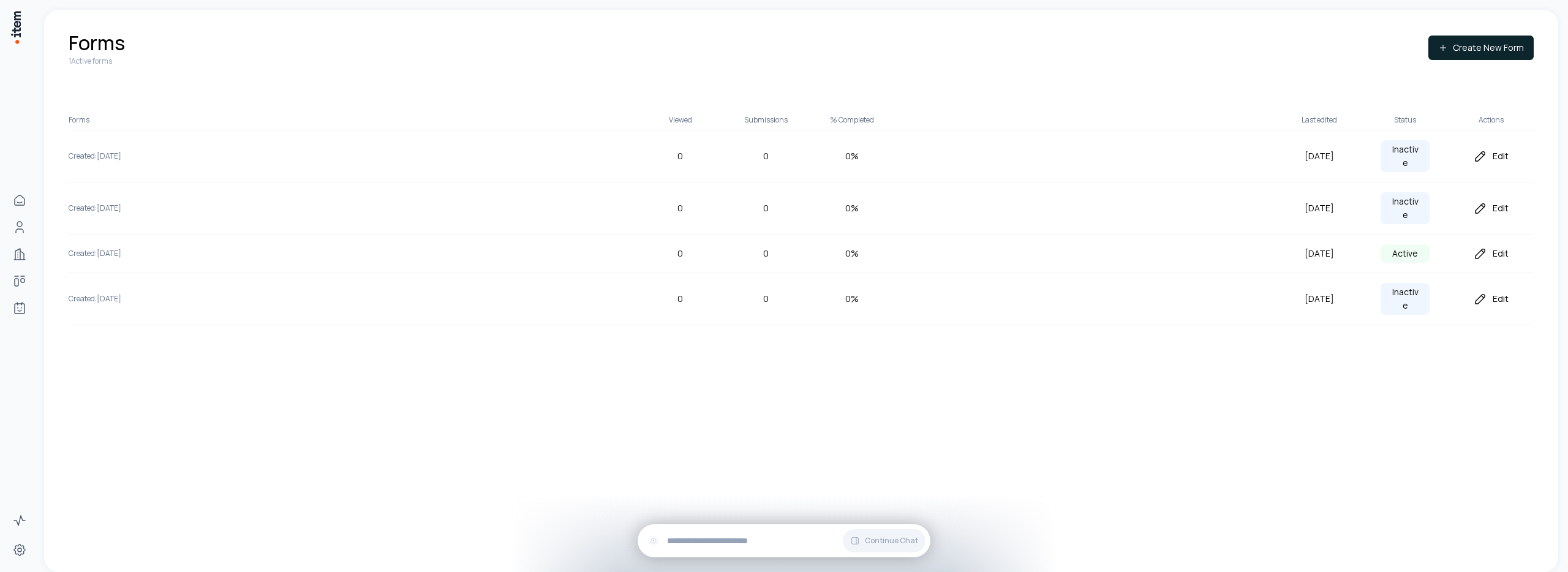
click at [1504, 154] on div "Edit" at bounding box center [1490, 157] width 86 height 15
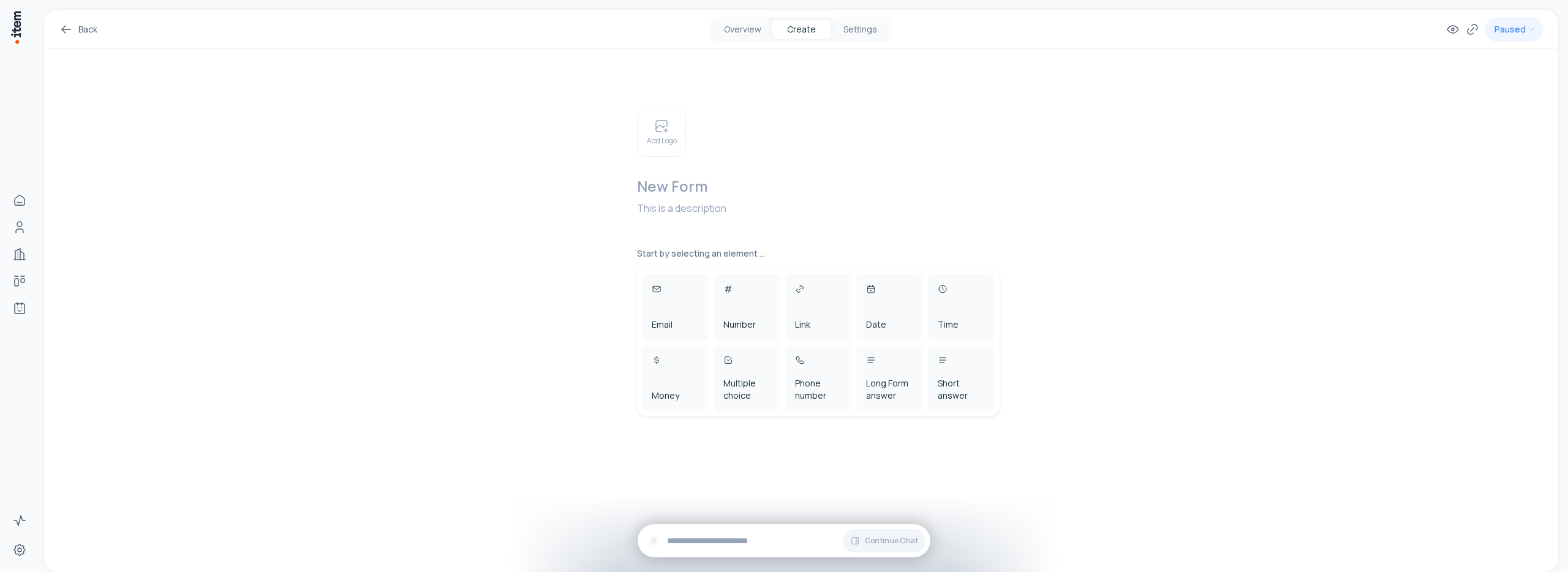
click at [667, 191] on h2 at bounding box center [821, 187] width 370 height 20
click at [543, 218] on div "**********" at bounding box center [801, 252] width 1514 height 485
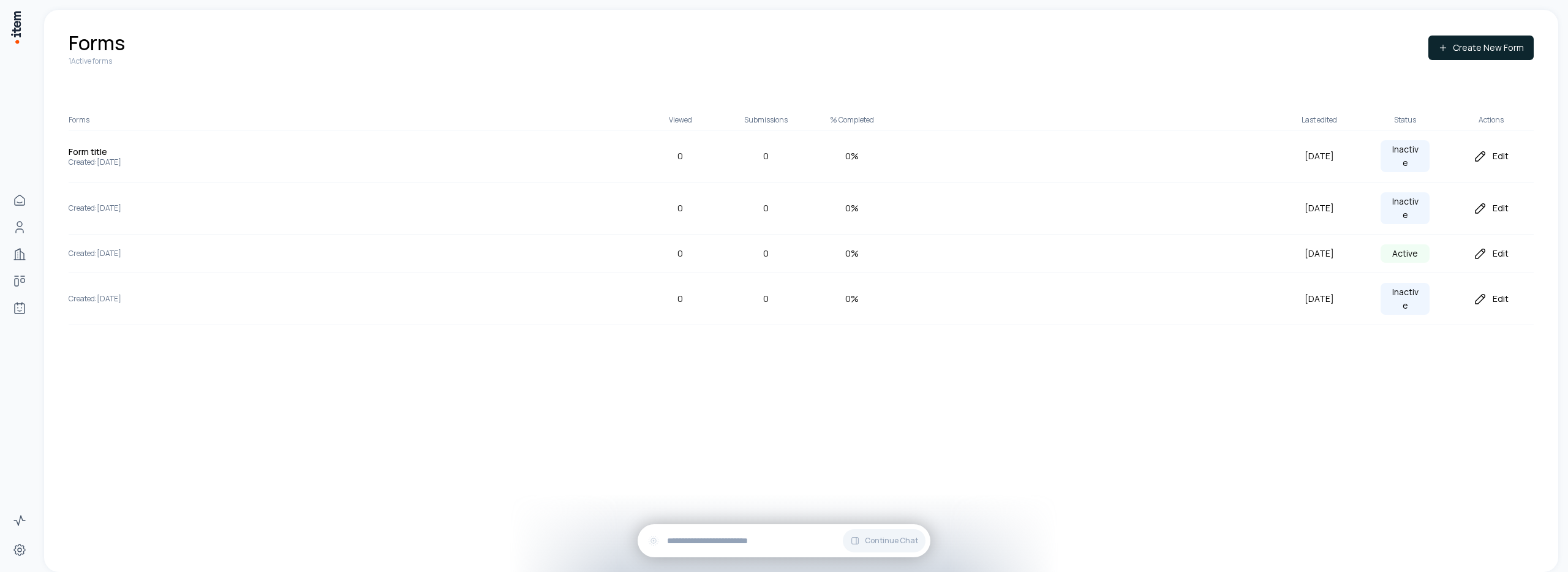
click at [1494, 163] on div "Edit" at bounding box center [1490, 157] width 86 height 15
click at [1495, 159] on div "Edit" at bounding box center [1490, 157] width 86 height 15
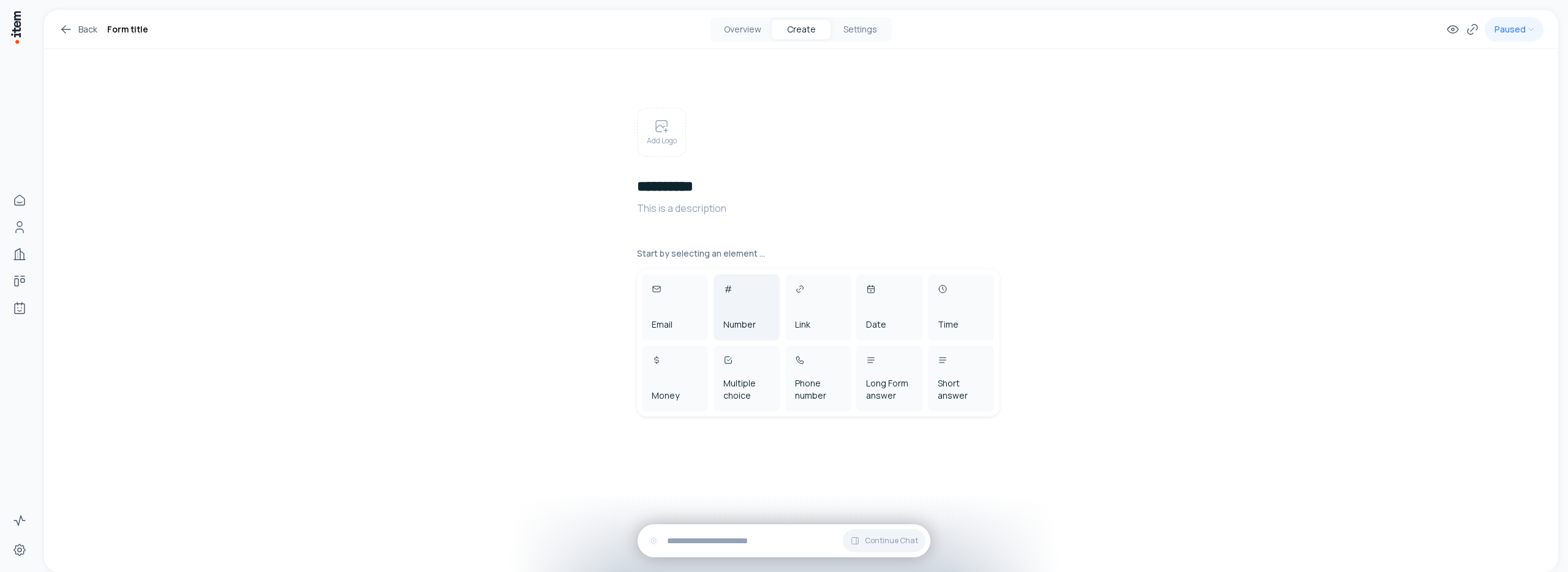
click at [755, 324] on div "Number" at bounding box center [746, 307] width 66 height 66
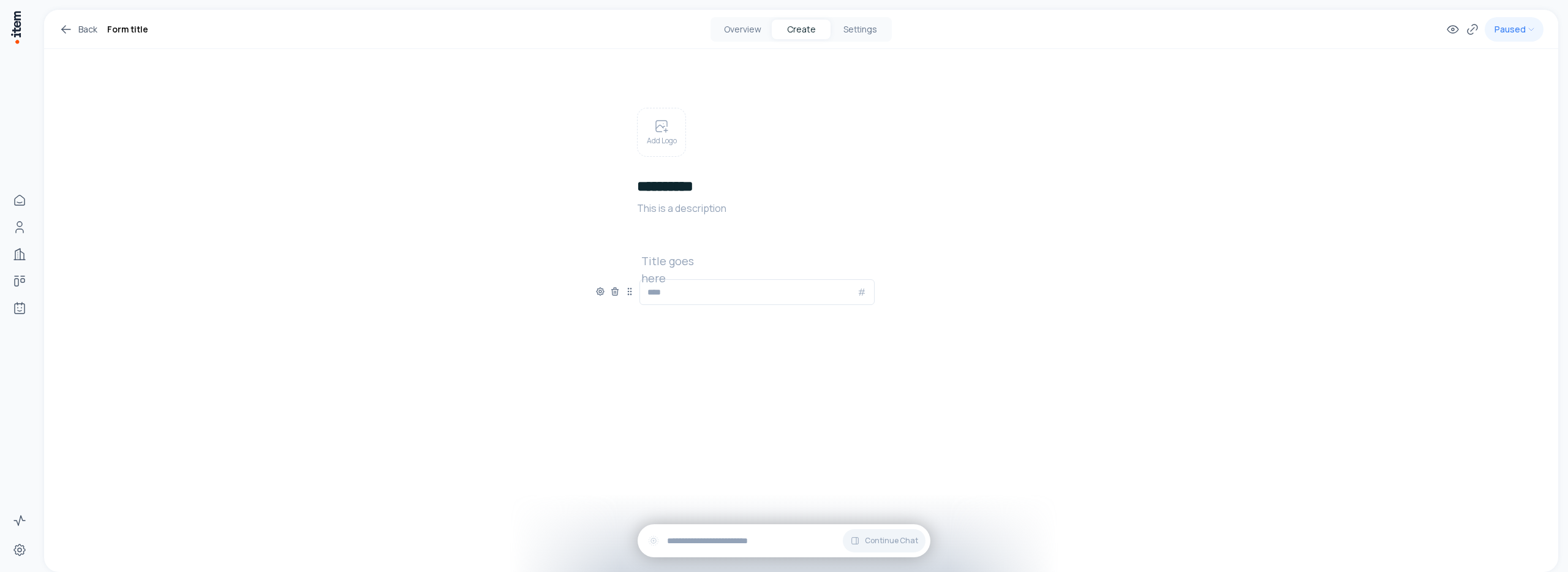
click at [657, 270] on div "Title goes here Add New Element" at bounding box center [801, 291] width 411 height 77
click at [657, 265] on h2 at bounding box center [680, 261] width 78 height 17
click at [546, 246] on div "**********" at bounding box center [801, 209] width 1514 height 398
click at [603, 291] on icon at bounding box center [600, 291] width 7 height 7
click at [577, 359] on button "button" at bounding box center [582, 356] width 27 height 15
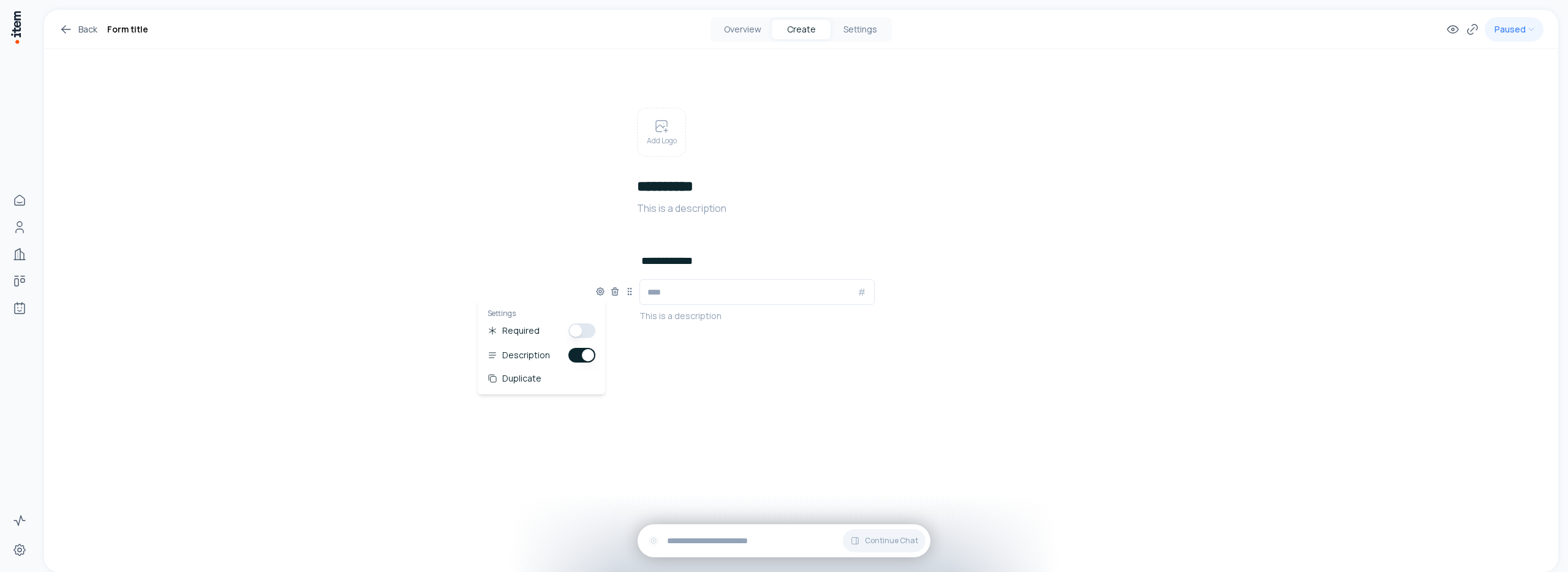
click at [594, 254] on div "**********" at bounding box center [801, 221] width 1514 height 423
click at [662, 309] on div "This is a description" at bounding box center [757, 305] width 236 height 50
click at [662, 314] on p at bounding box center [757, 316] width 236 height 12
click at [473, 211] on div "**********" at bounding box center [801, 221] width 1514 height 423
click at [494, 210] on div "**********" at bounding box center [801, 221] width 1514 height 423
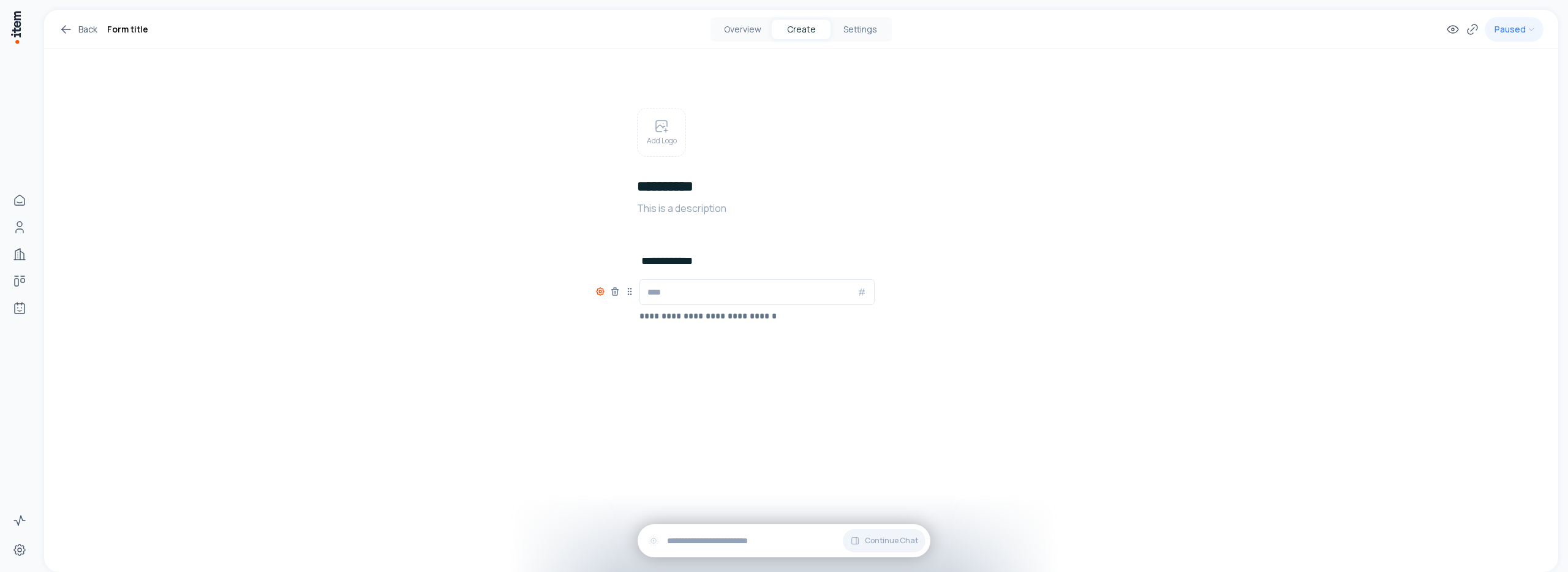
click at [602, 290] on icon at bounding box center [600, 291] width 10 height 10
click at [575, 357] on button "button" at bounding box center [582, 356] width 27 height 15
click at [586, 356] on button "button" at bounding box center [582, 356] width 27 height 15
click at [722, 431] on div "**********" at bounding box center [801, 241] width 411 height 384
click at [615, 291] on icon at bounding box center [615, 291] width 10 height 10
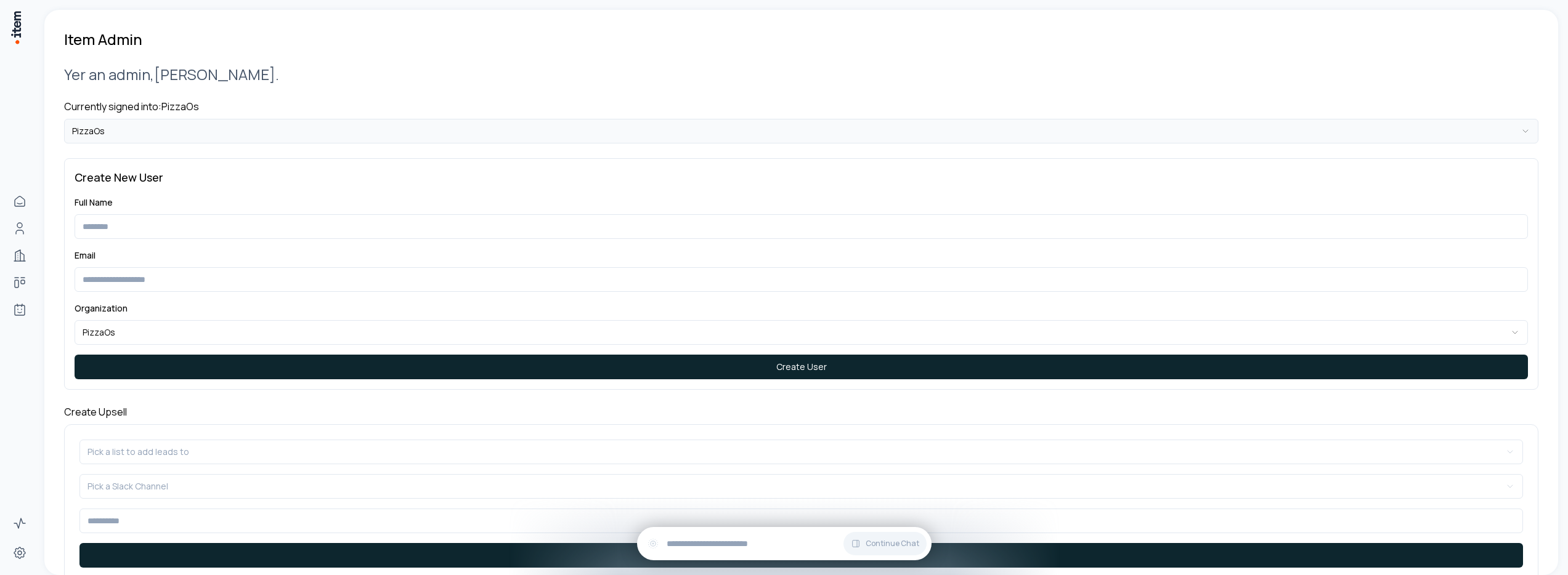
click at [218, 133] on html "**********" at bounding box center [784, 287] width 1568 height 575
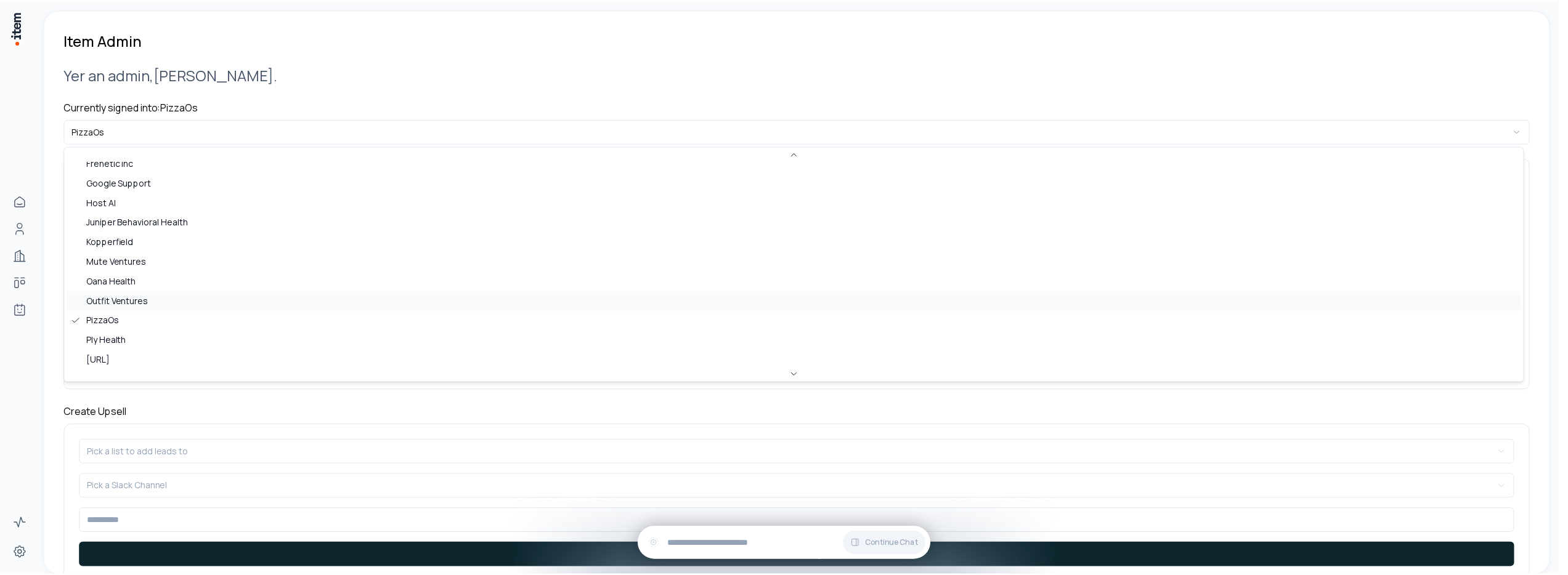
scroll to position [395, 0]
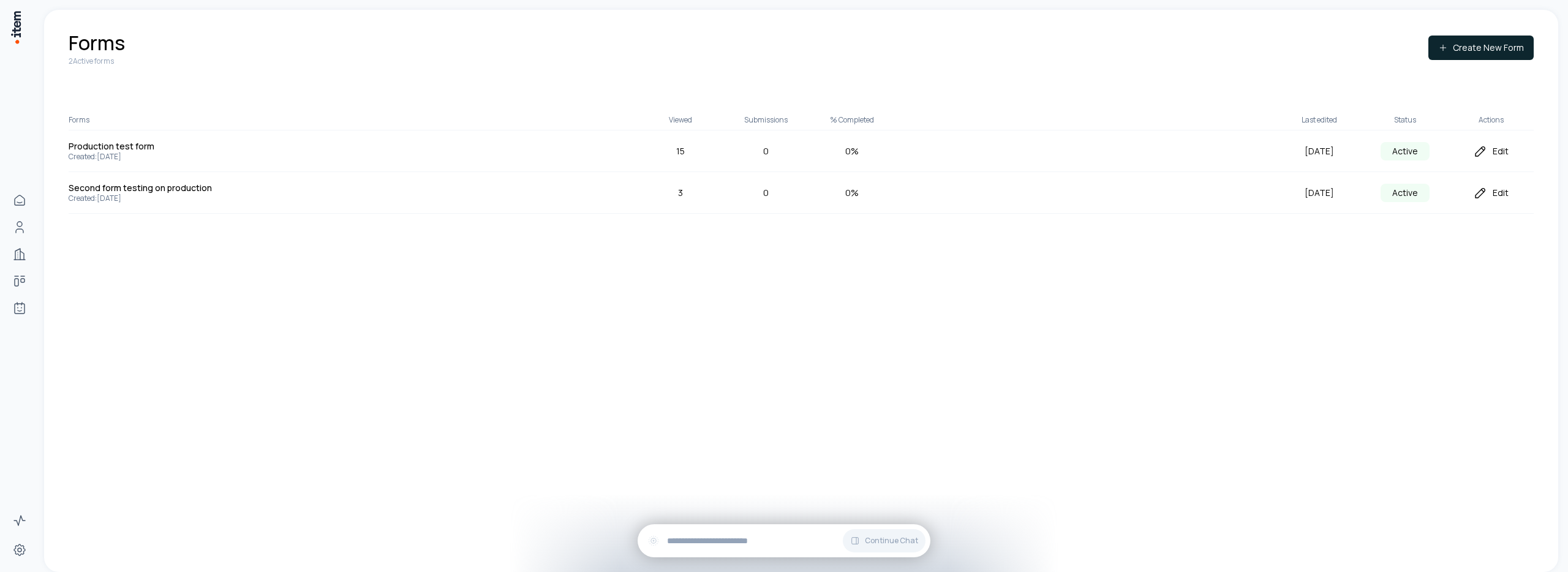
click at [1485, 151] on icon at bounding box center [1481, 152] width 15 height 15
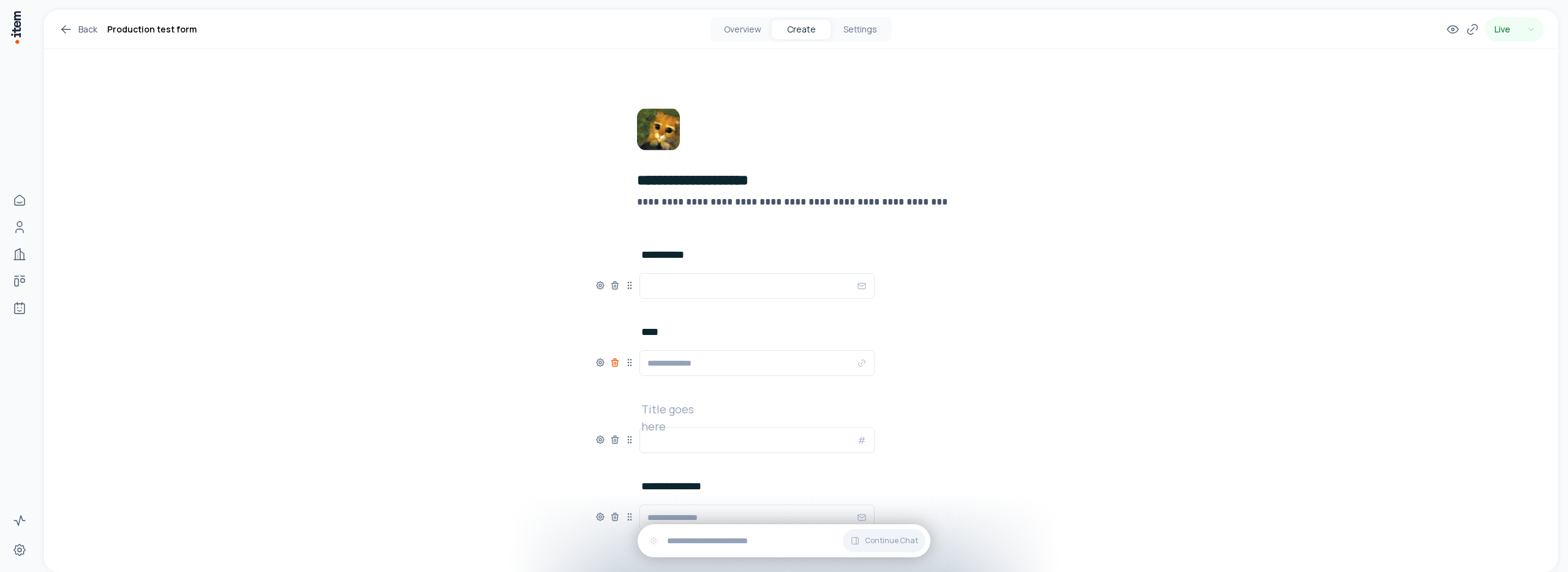
click at [614, 362] on icon at bounding box center [614, 363] width 0 height 2
drag, startPoint x: 627, startPoint y: 362, endPoint x: 626, endPoint y: 263, distance: 99.0
click at [630, 256] on icon at bounding box center [630, 256] width 1 height 1
drag, startPoint x: 626, startPoint y: 514, endPoint x: 627, endPoint y: 339, distance: 175.0
click at [627, 339] on icon at bounding box center [632, 341] width 10 height 10
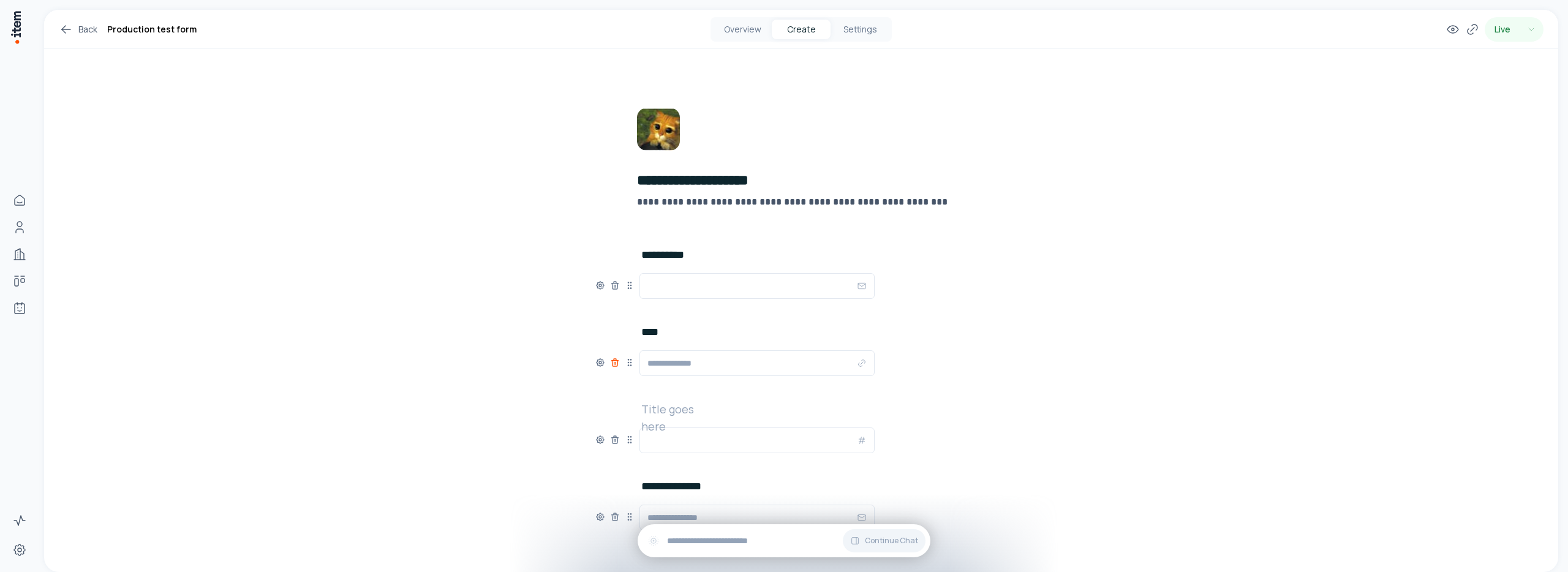
click at [611, 359] on icon at bounding box center [615, 363] width 10 height 10
click at [599, 284] on icon at bounding box center [600, 285] width 2 height 2
click at [579, 350] on button "button" at bounding box center [578, 350] width 27 height 15
click at [595, 286] on icon at bounding box center [600, 286] width 10 height 10
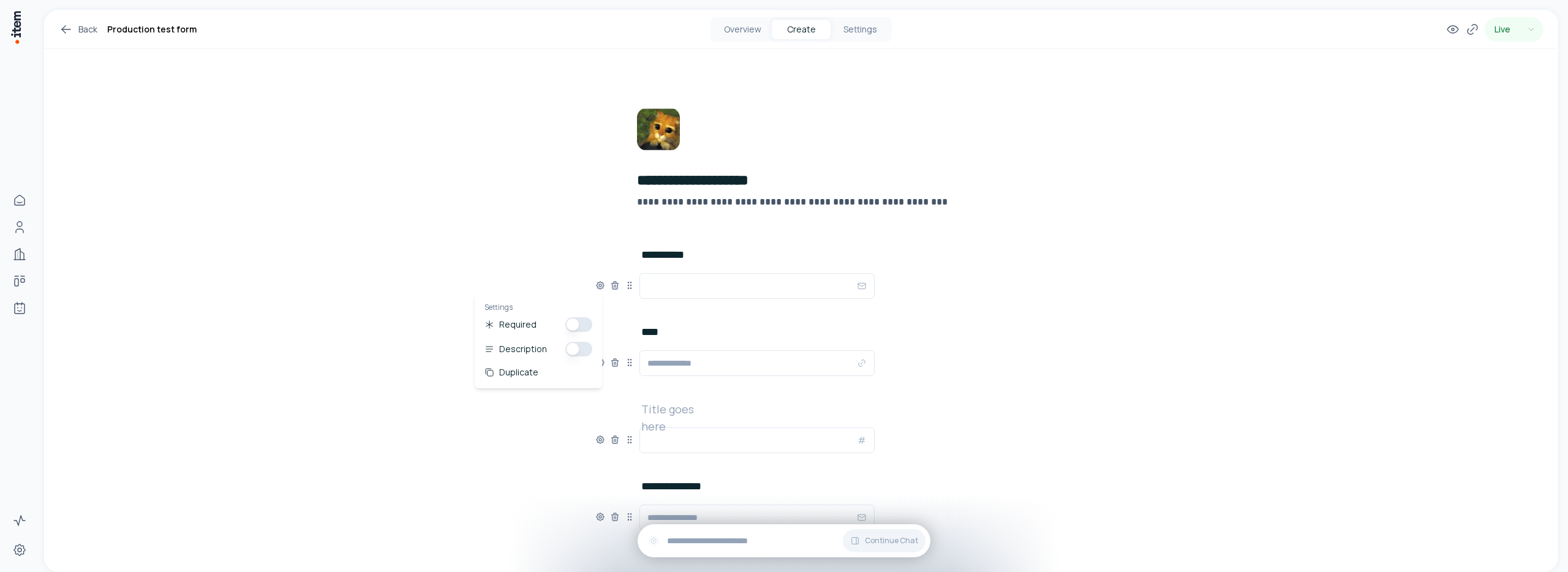
click at [578, 353] on button "button" at bounding box center [578, 350] width 27 height 15
click at [599, 286] on icon at bounding box center [600, 285] width 7 height 7
click at [576, 351] on button "button" at bounding box center [578, 350] width 27 height 15
click at [595, 287] on icon at bounding box center [600, 286] width 10 height 10
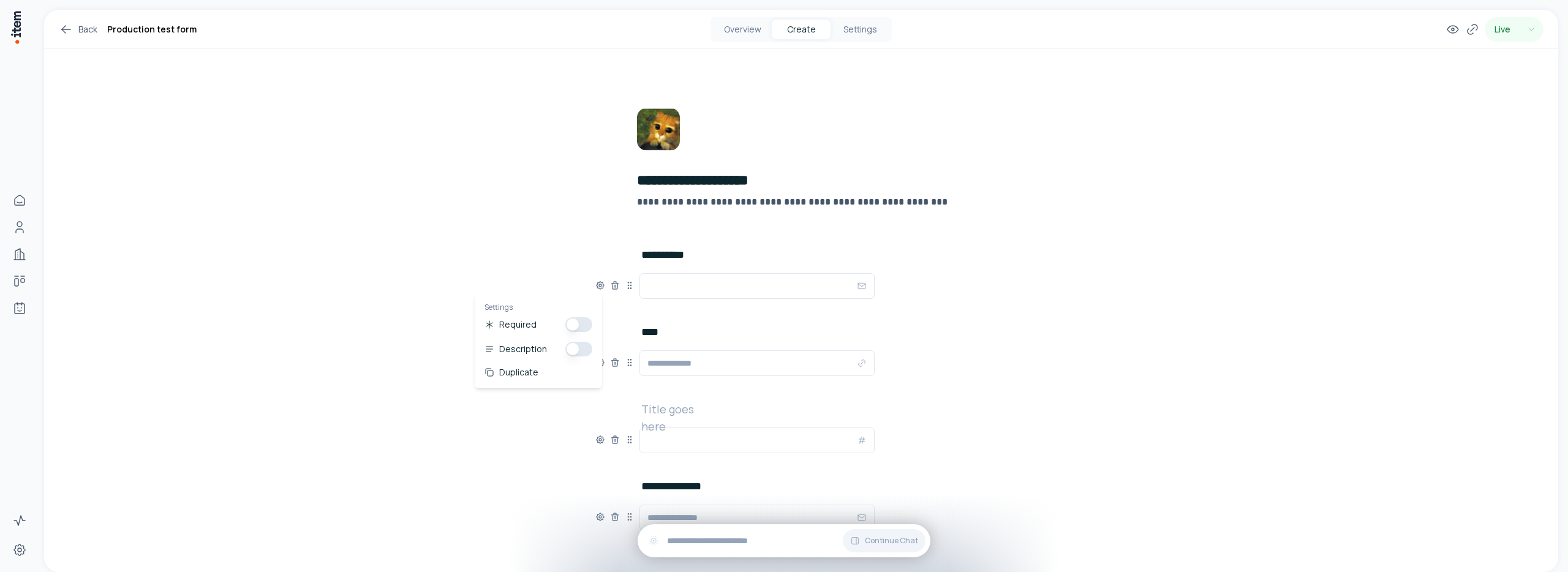
click at [581, 350] on button "button" at bounding box center [578, 350] width 27 height 15
click at [740, 35] on button "Overview" at bounding box center [742, 30] width 59 height 20
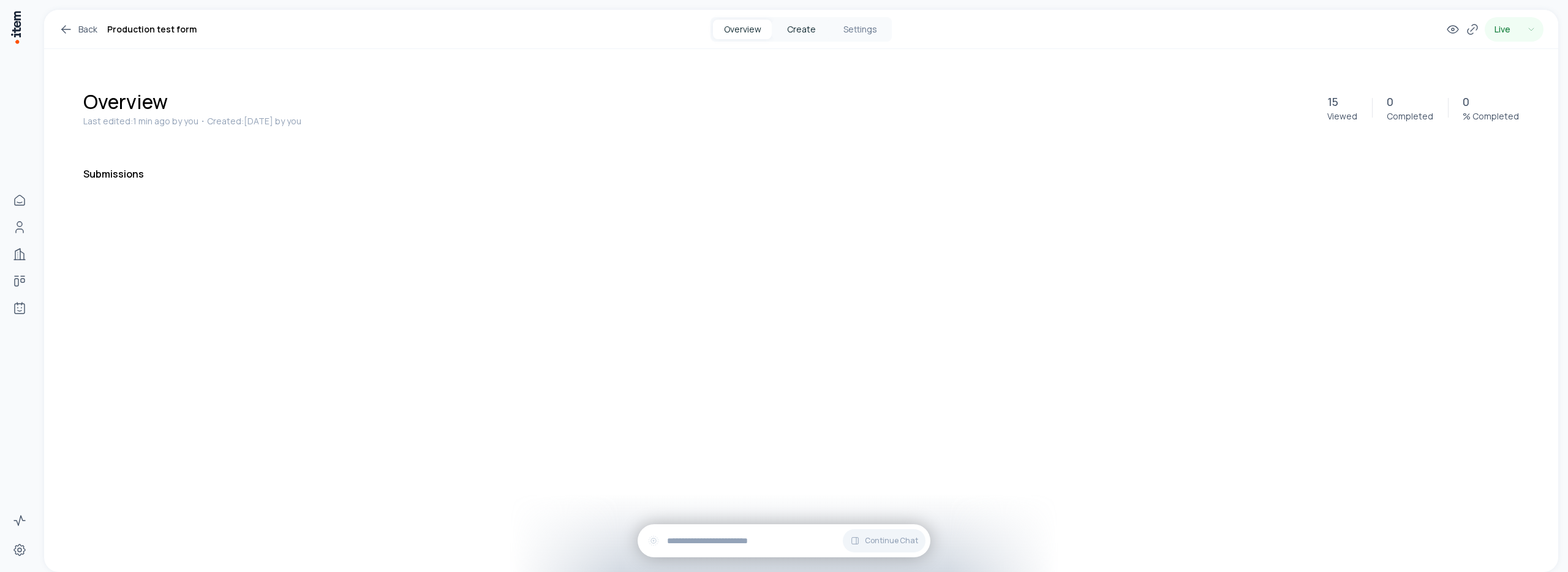
click at [804, 29] on button "Create" at bounding box center [801, 30] width 59 height 20
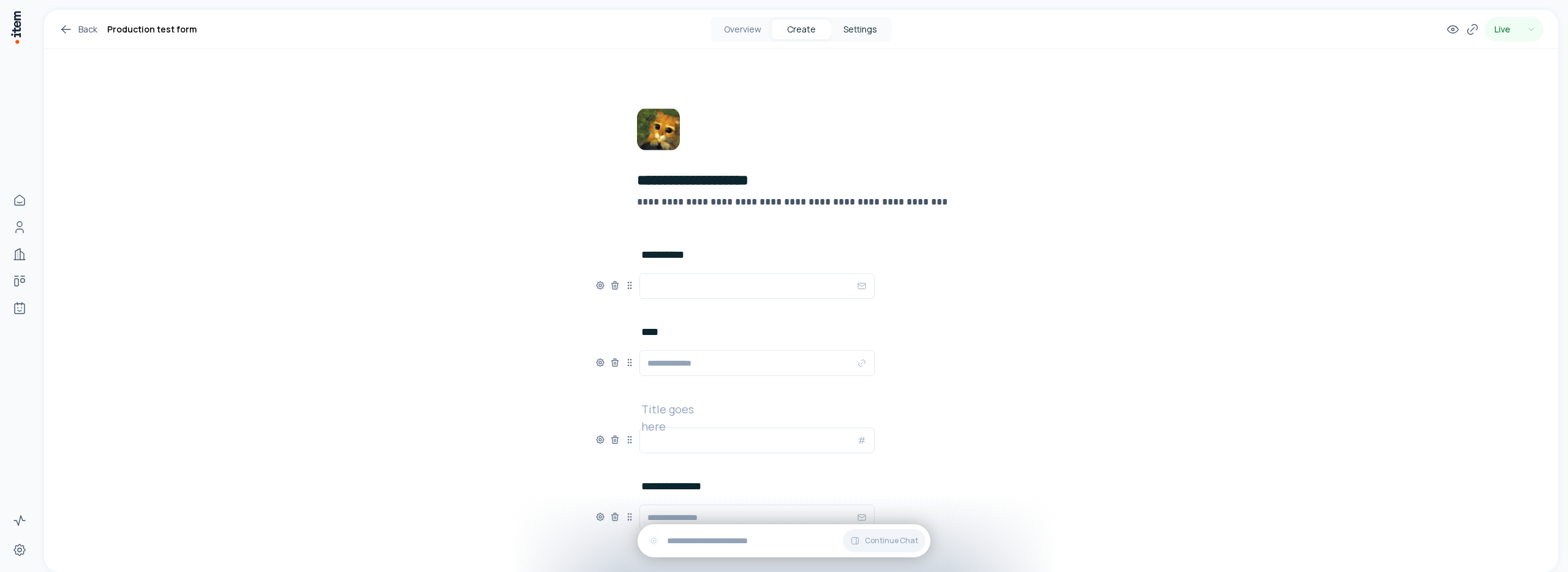
click at [851, 34] on button "Settings" at bounding box center [860, 30] width 59 height 20
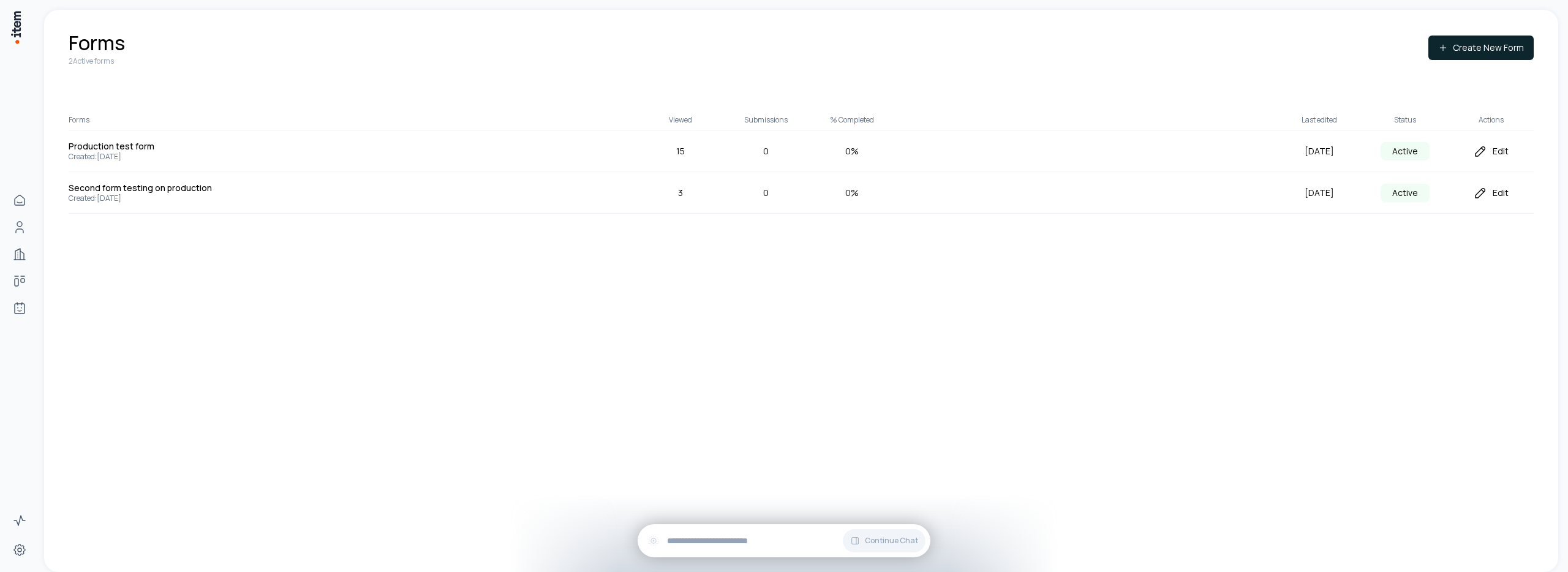
click at [114, 145] on h5 "Production test form" at bounding box center [161, 147] width 186 height 12
click at [1487, 154] on div "Edit" at bounding box center [1490, 152] width 86 height 15
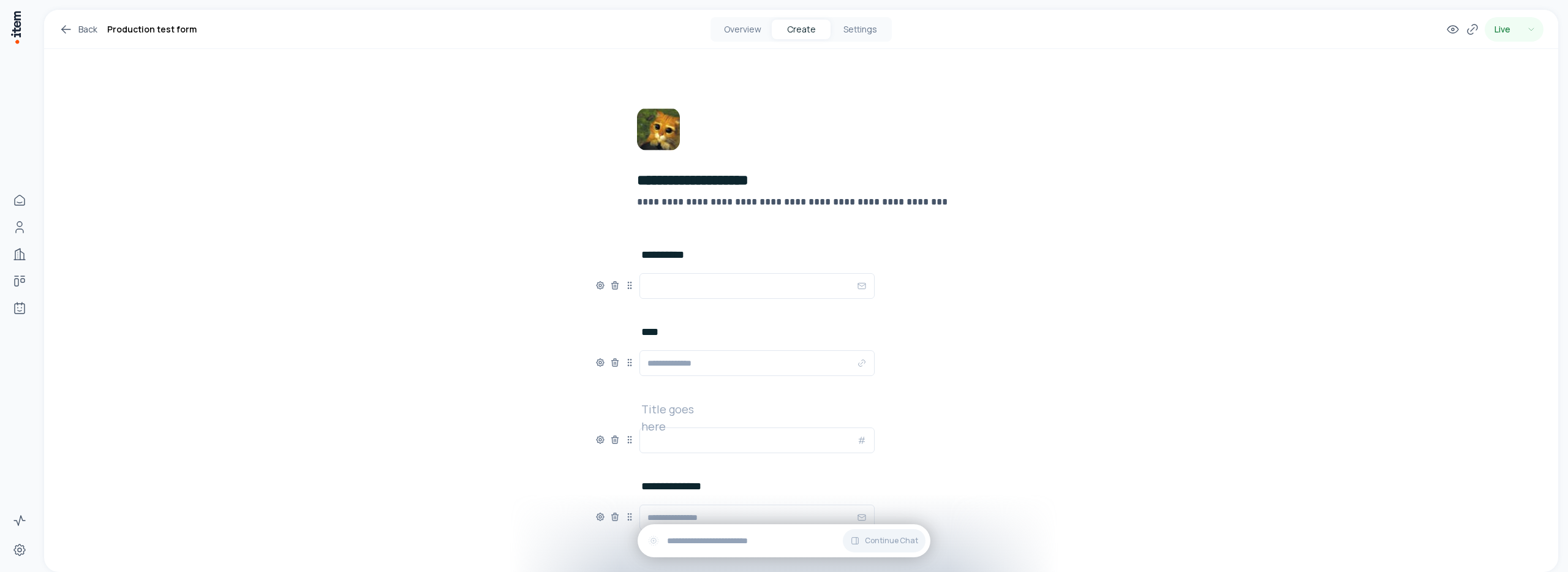
click at [66, 29] on icon at bounding box center [66, 29] width 8 height 0
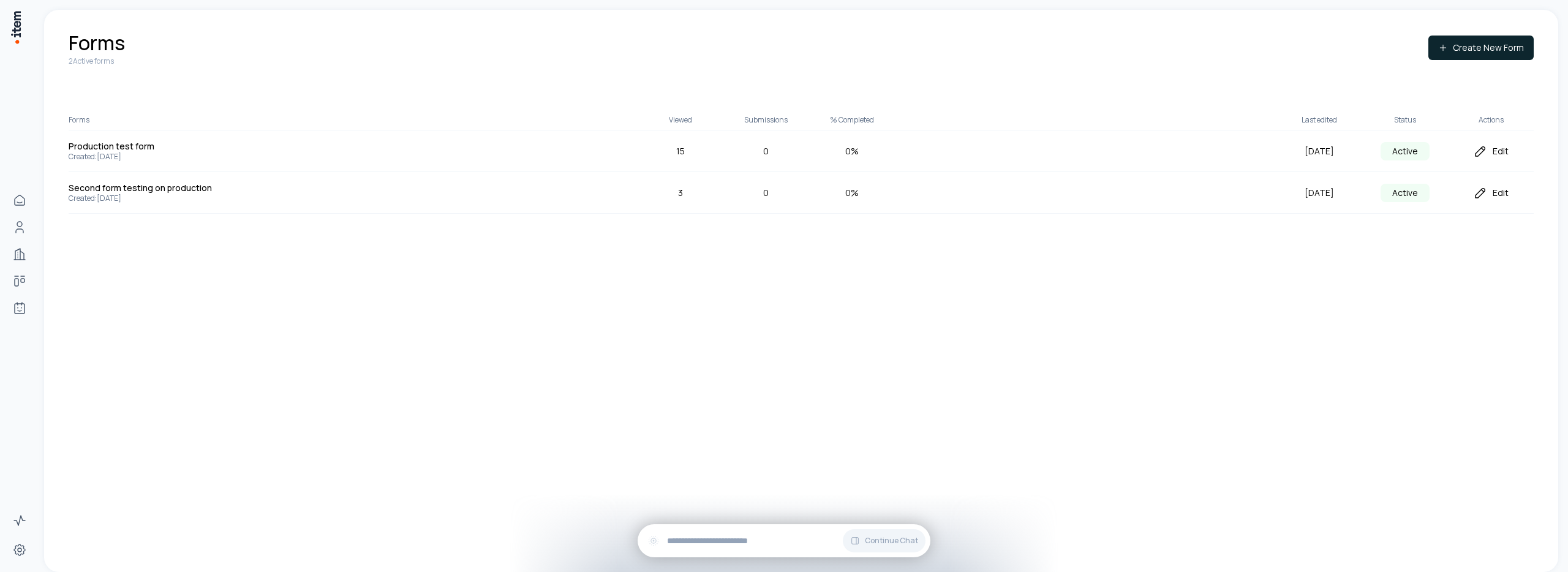
click at [1489, 150] on div "Edit" at bounding box center [1490, 152] width 86 height 15
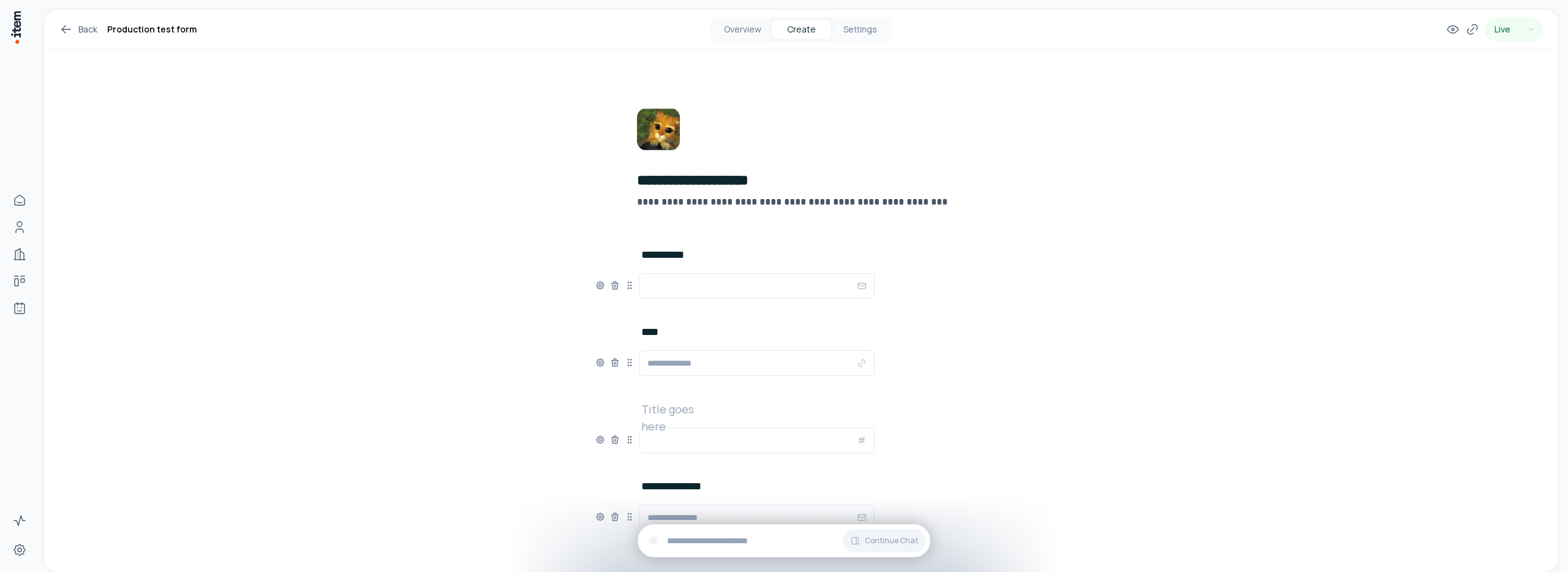
click at [70, 33] on icon at bounding box center [67, 29] width 15 height 15
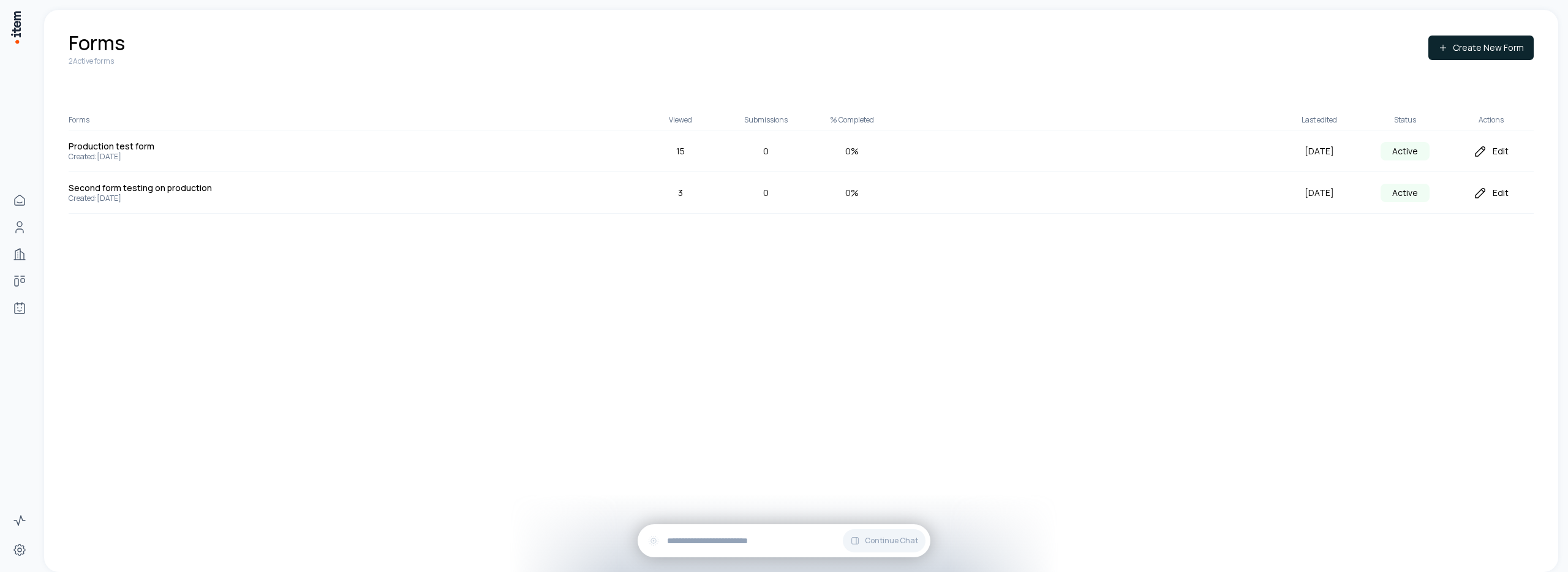
click at [1496, 157] on div "Edit" at bounding box center [1490, 152] width 86 height 15
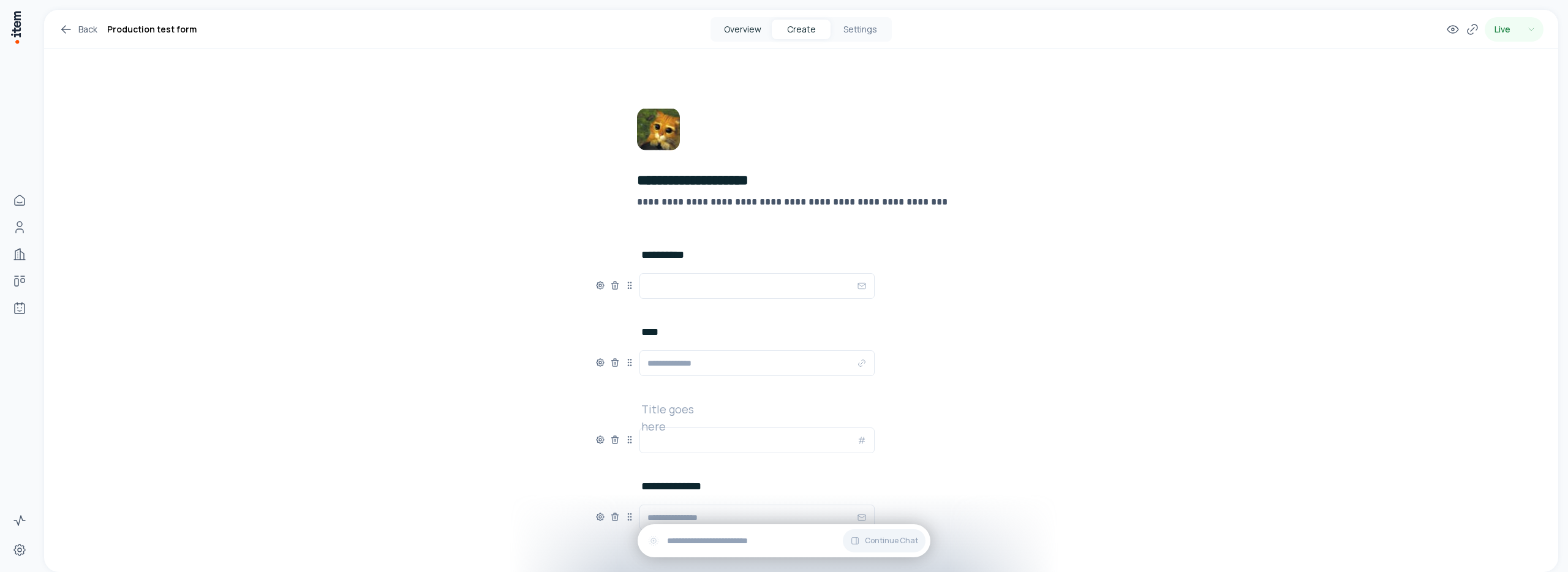
click at [736, 23] on button "Overview" at bounding box center [742, 30] width 59 height 20
click at [752, 32] on button "Overview" at bounding box center [742, 30] width 59 height 20
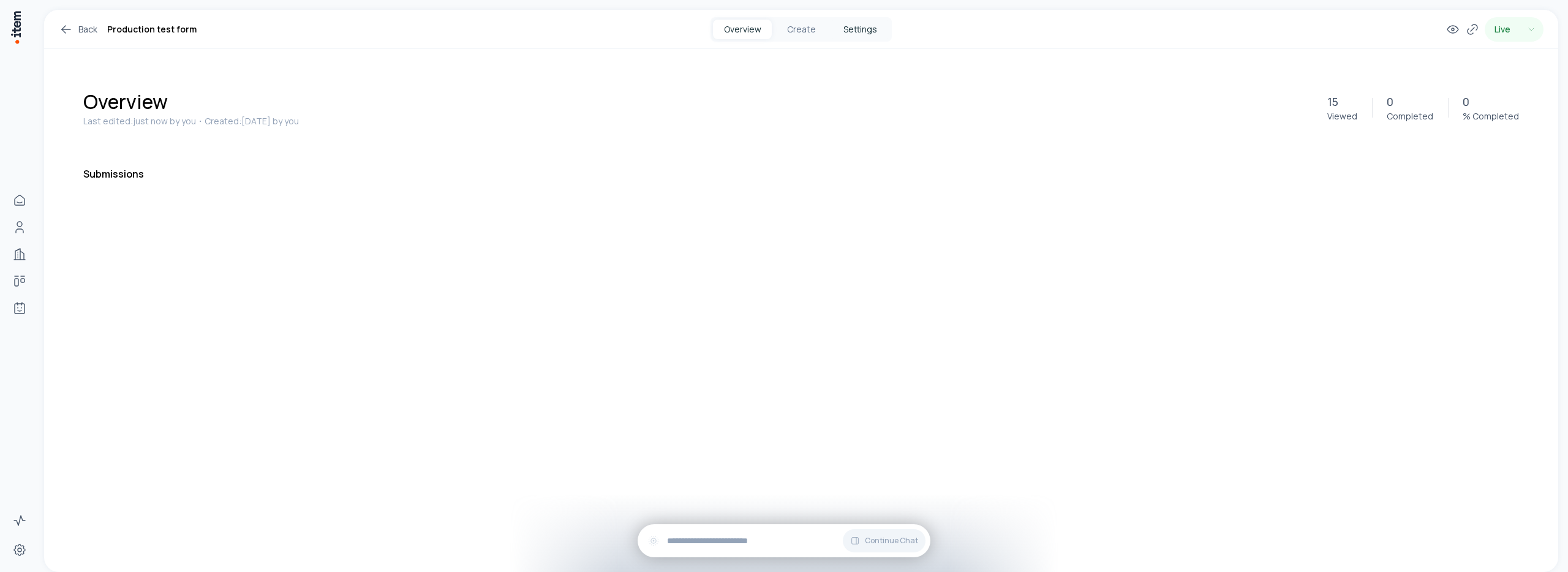
click at [868, 31] on button "Settings" at bounding box center [860, 30] width 59 height 20
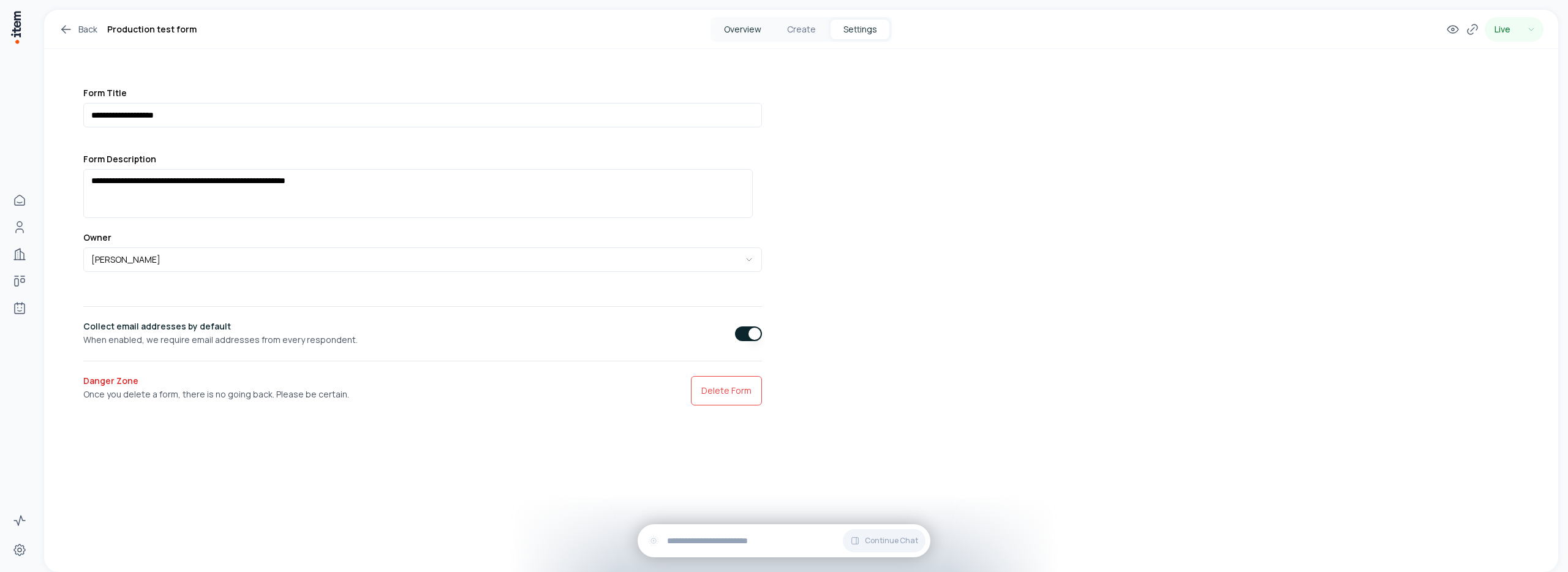
click at [720, 32] on button "Overview" at bounding box center [742, 30] width 59 height 20
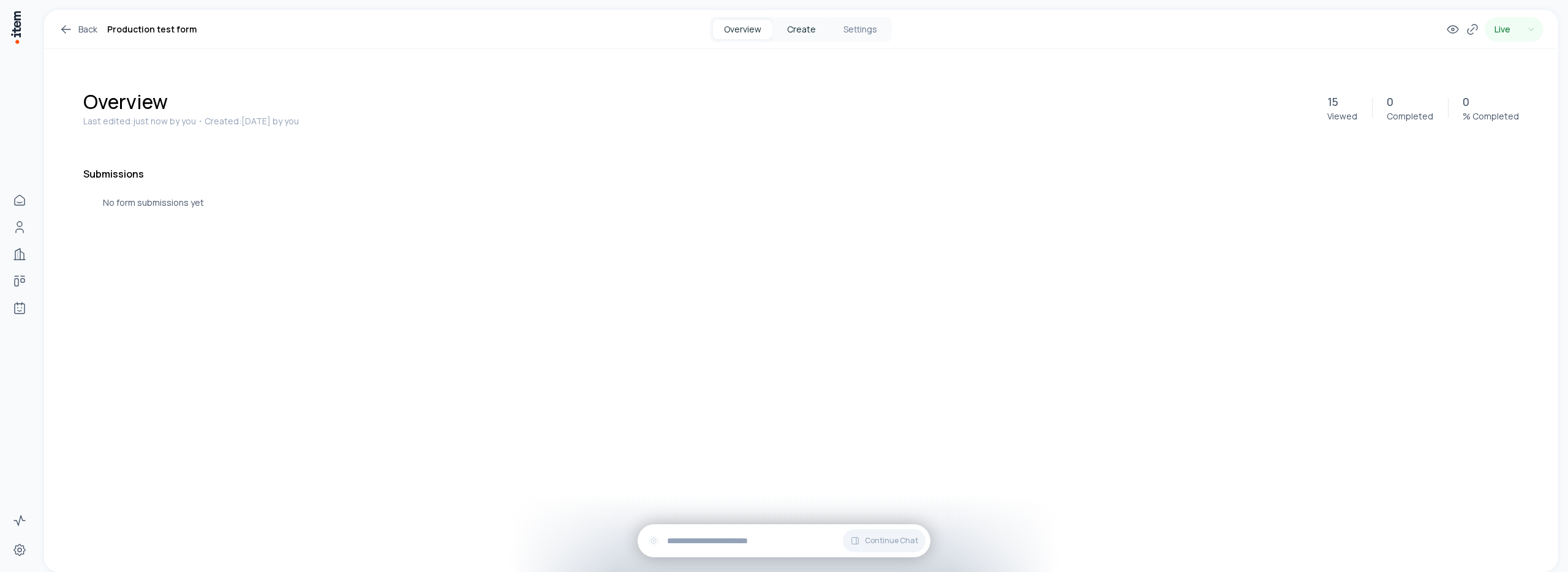
click at [806, 29] on button "Create" at bounding box center [801, 30] width 59 height 20
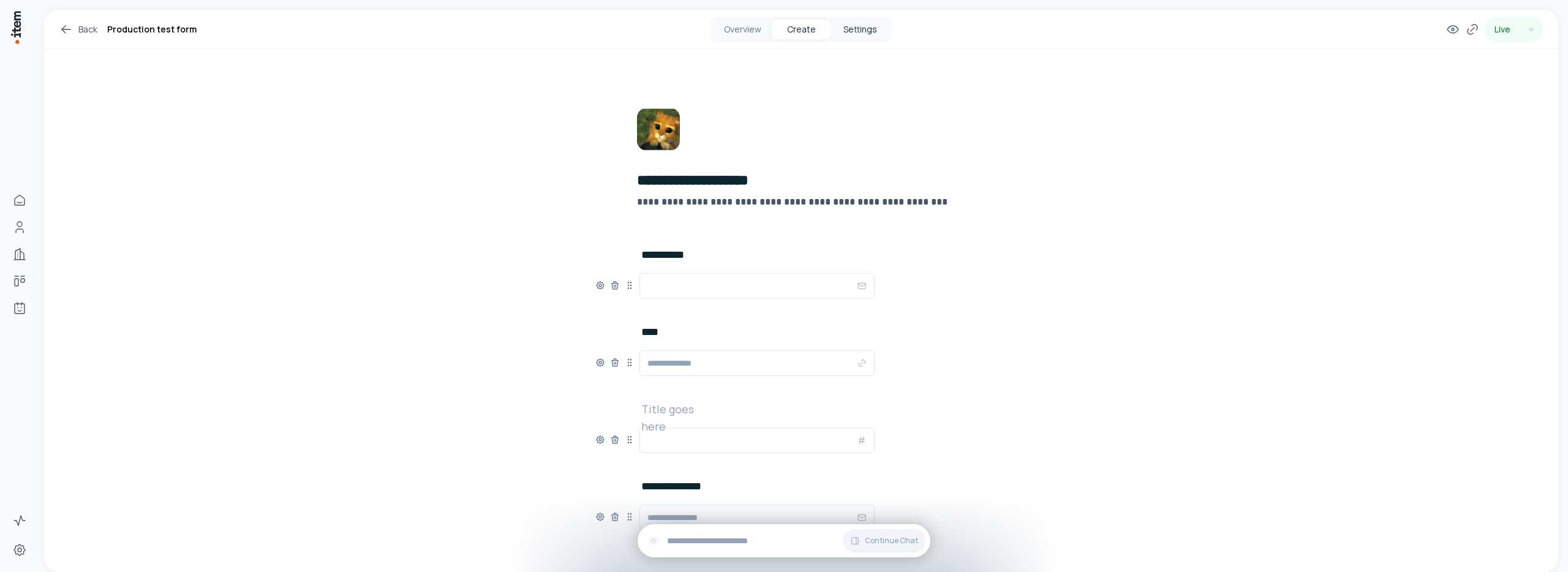
click at [854, 33] on button "Settings" at bounding box center [860, 30] width 59 height 20
